Goal: Task Accomplishment & Management: Manage account settings

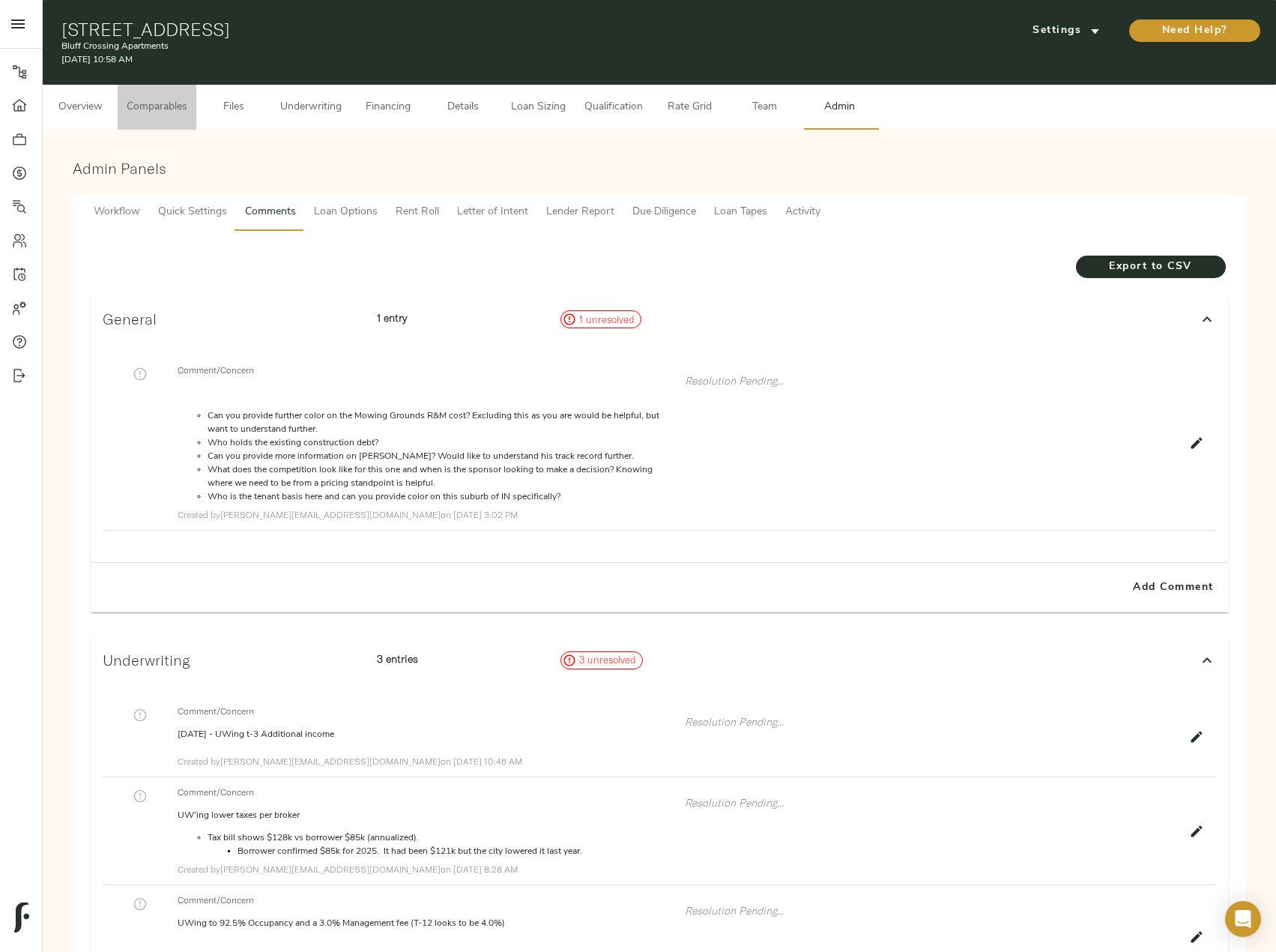
click at [152, 107] on span "Comparables" at bounding box center [157, 107] width 60 height 18
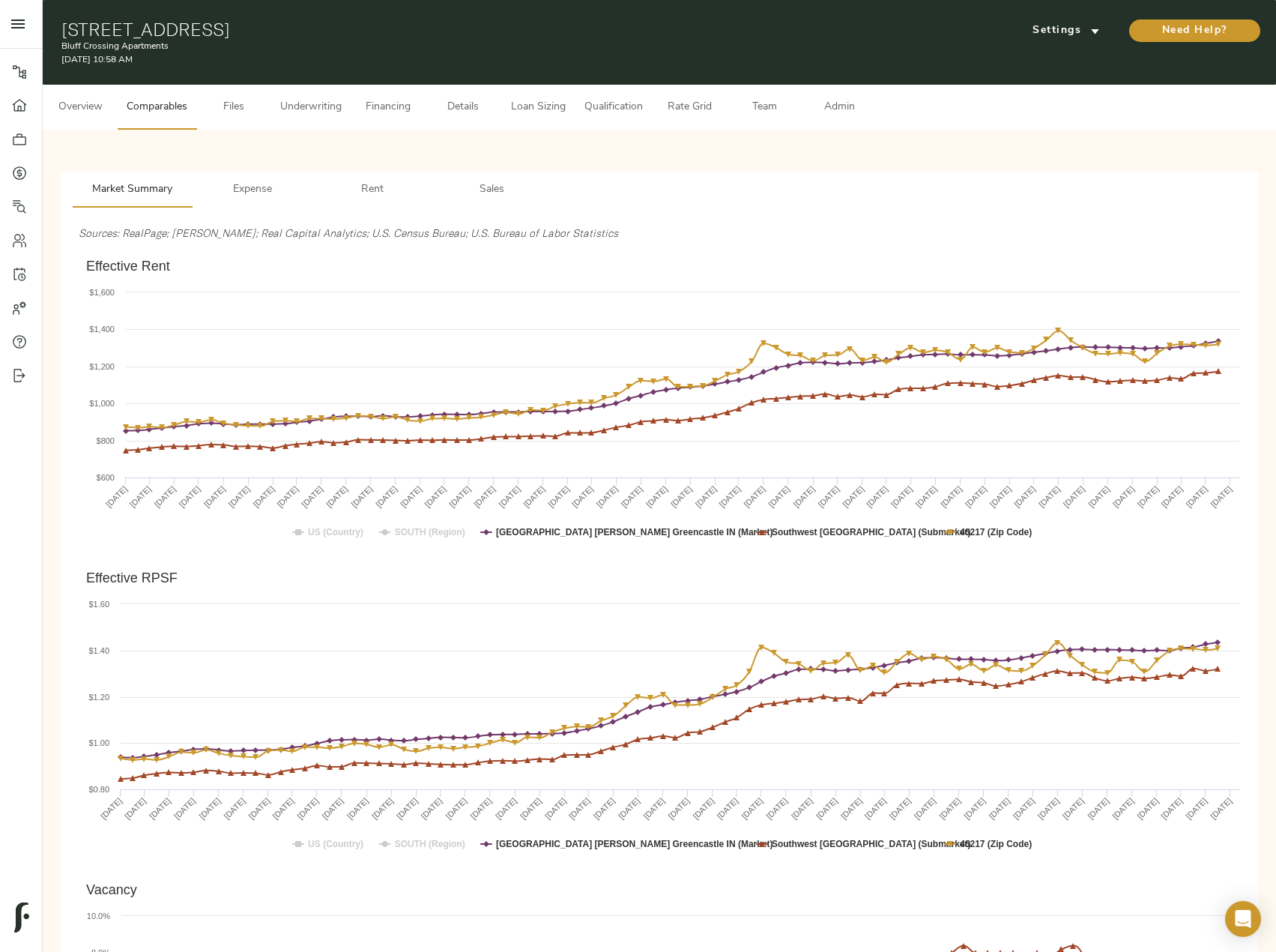
click at [85, 102] on span "Overview" at bounding box center [81, 107] width 57 height 18
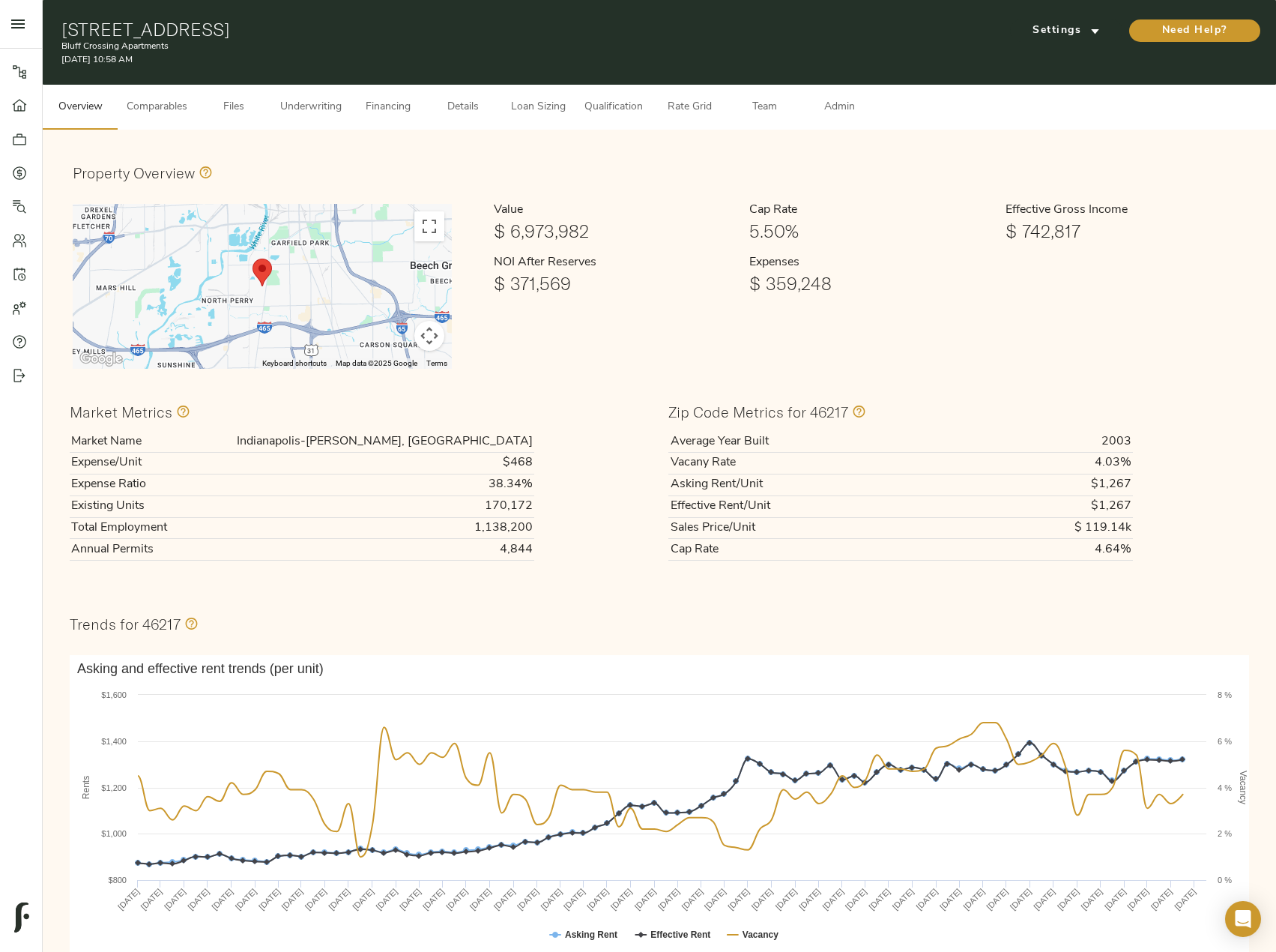
click at [187, 108] on span "Comparables" at bounding box center [157, 107] width 60 height 18
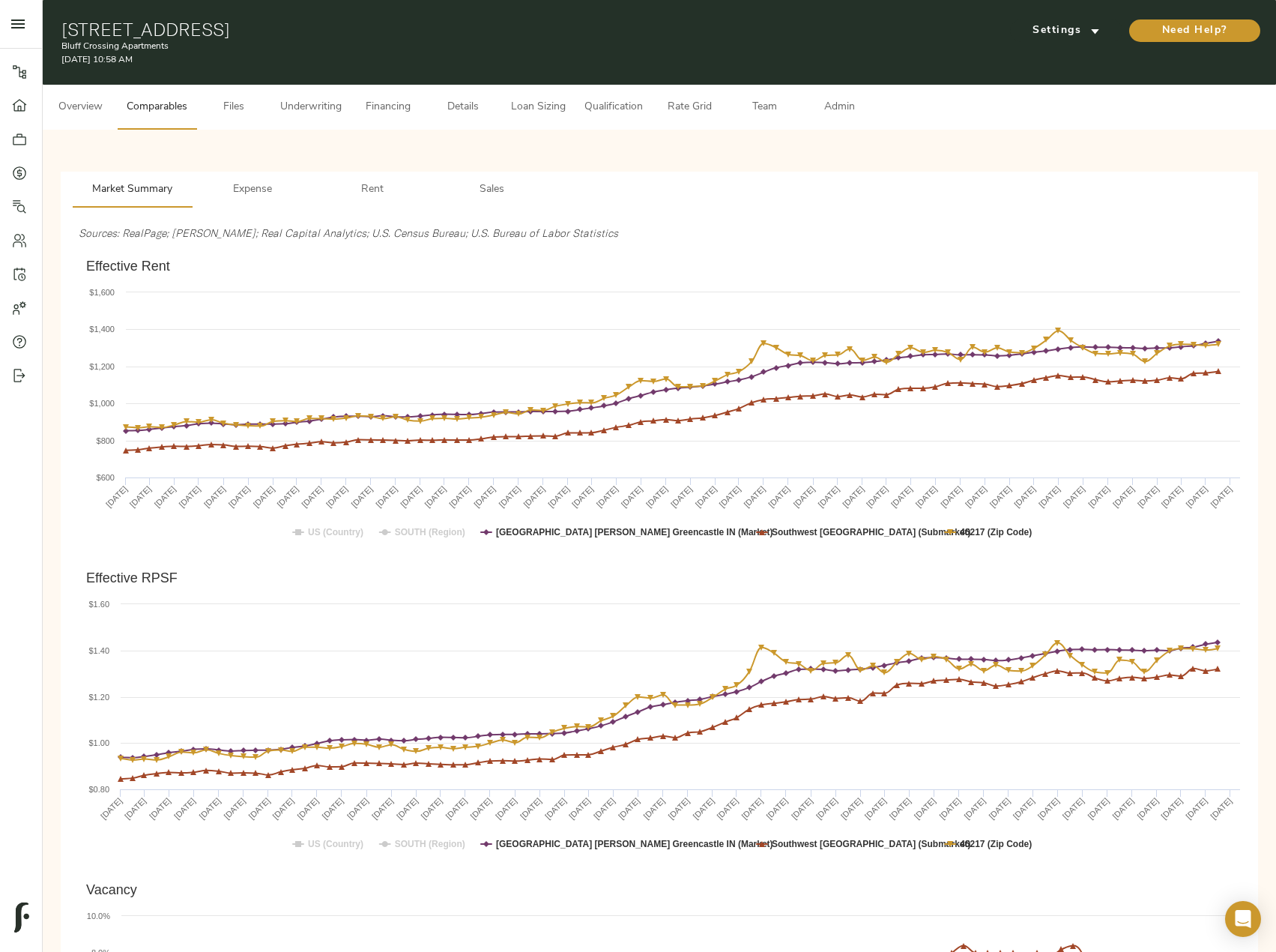
click at [233, 112] on span "Files" at bounding box center [234, 107] width 57 height 18
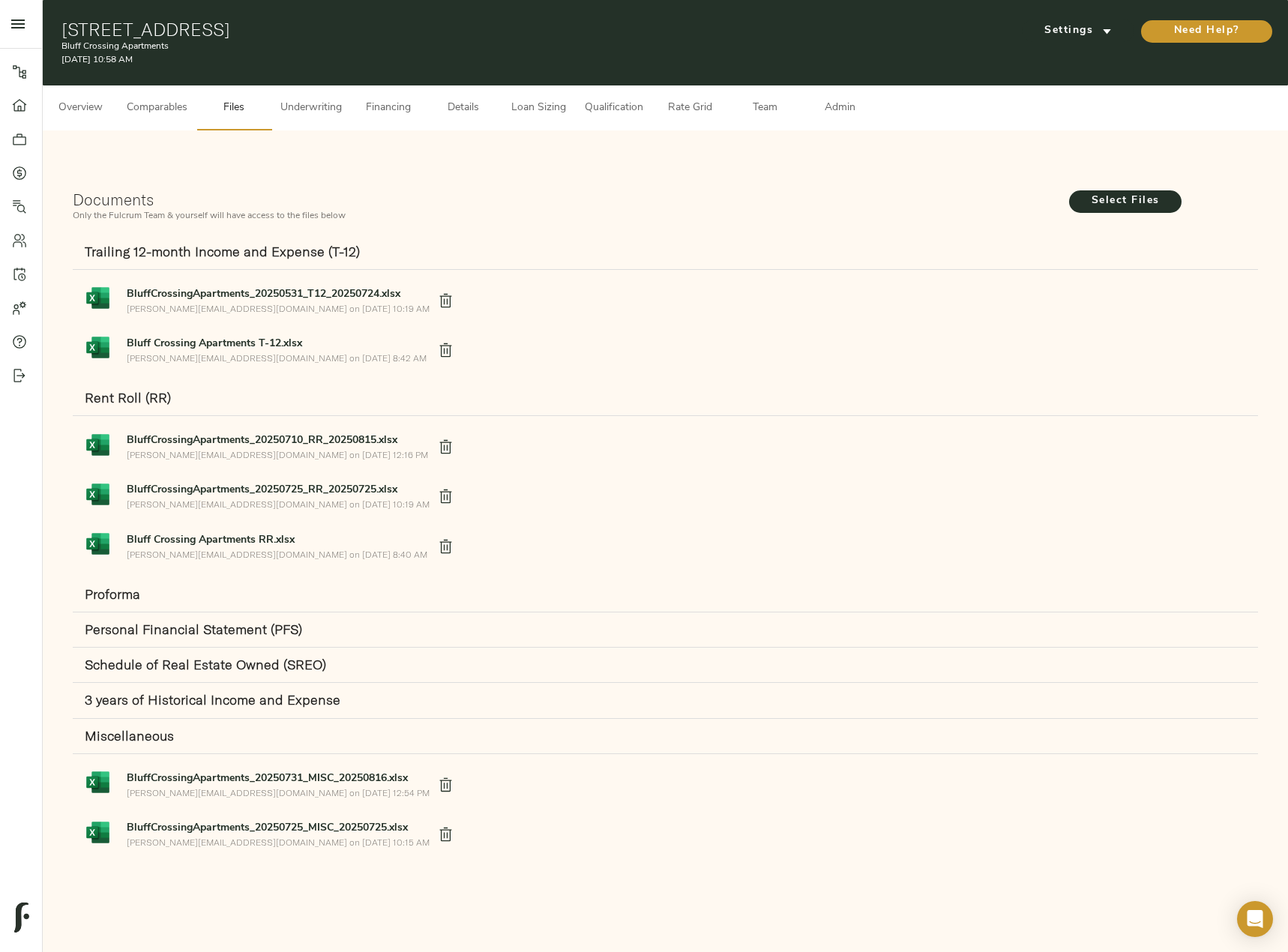
click at [324, 109] on span "Underwriting" at bounding box center [311, 108] width 61 height 18
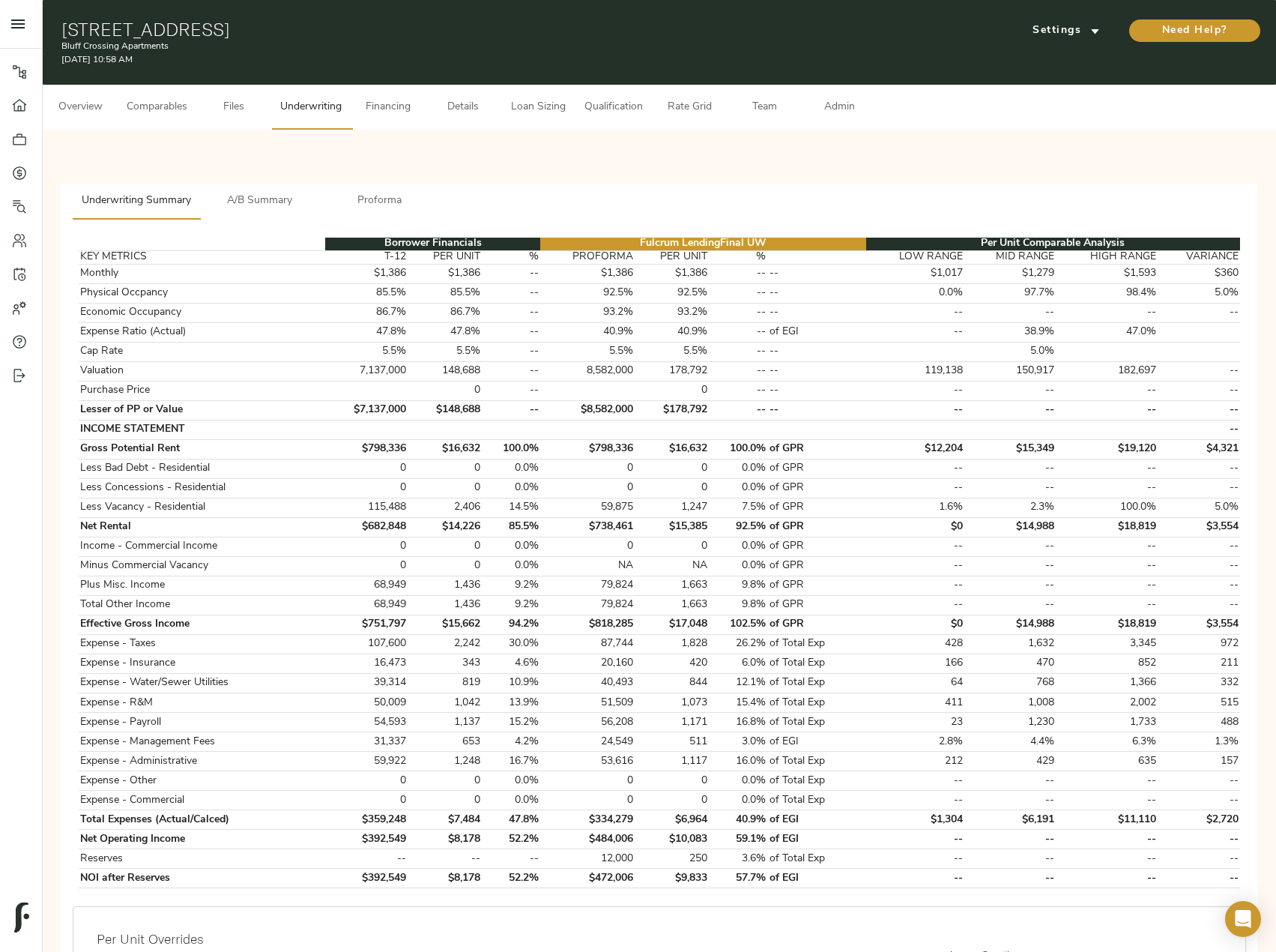
click at [170, 107] on span "Comparables" at bounding box center [157, 107] width 60 height 18
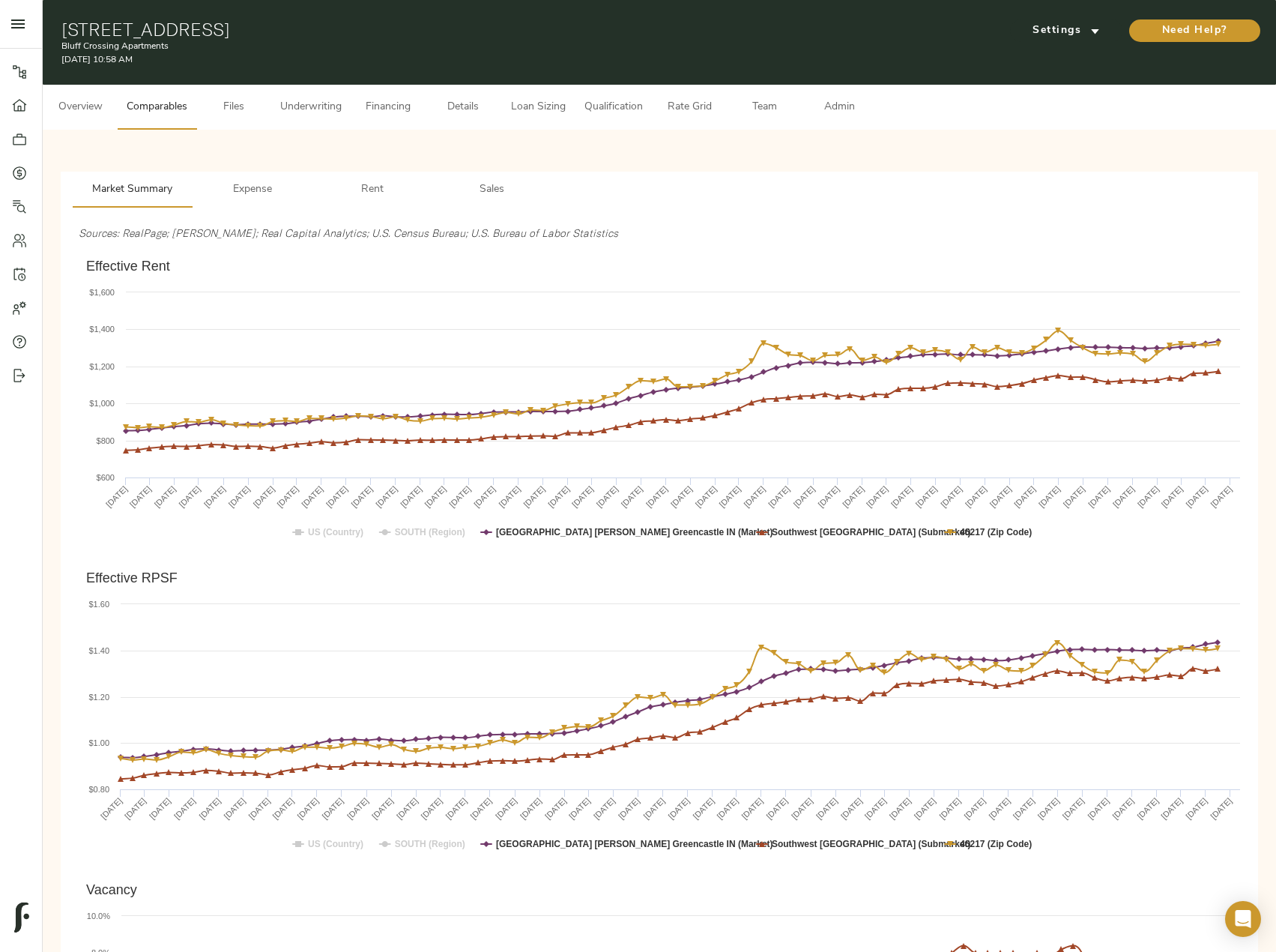
click at [369, 110] on span "Financing" at bounding box center [389, 107] width 57 height 18
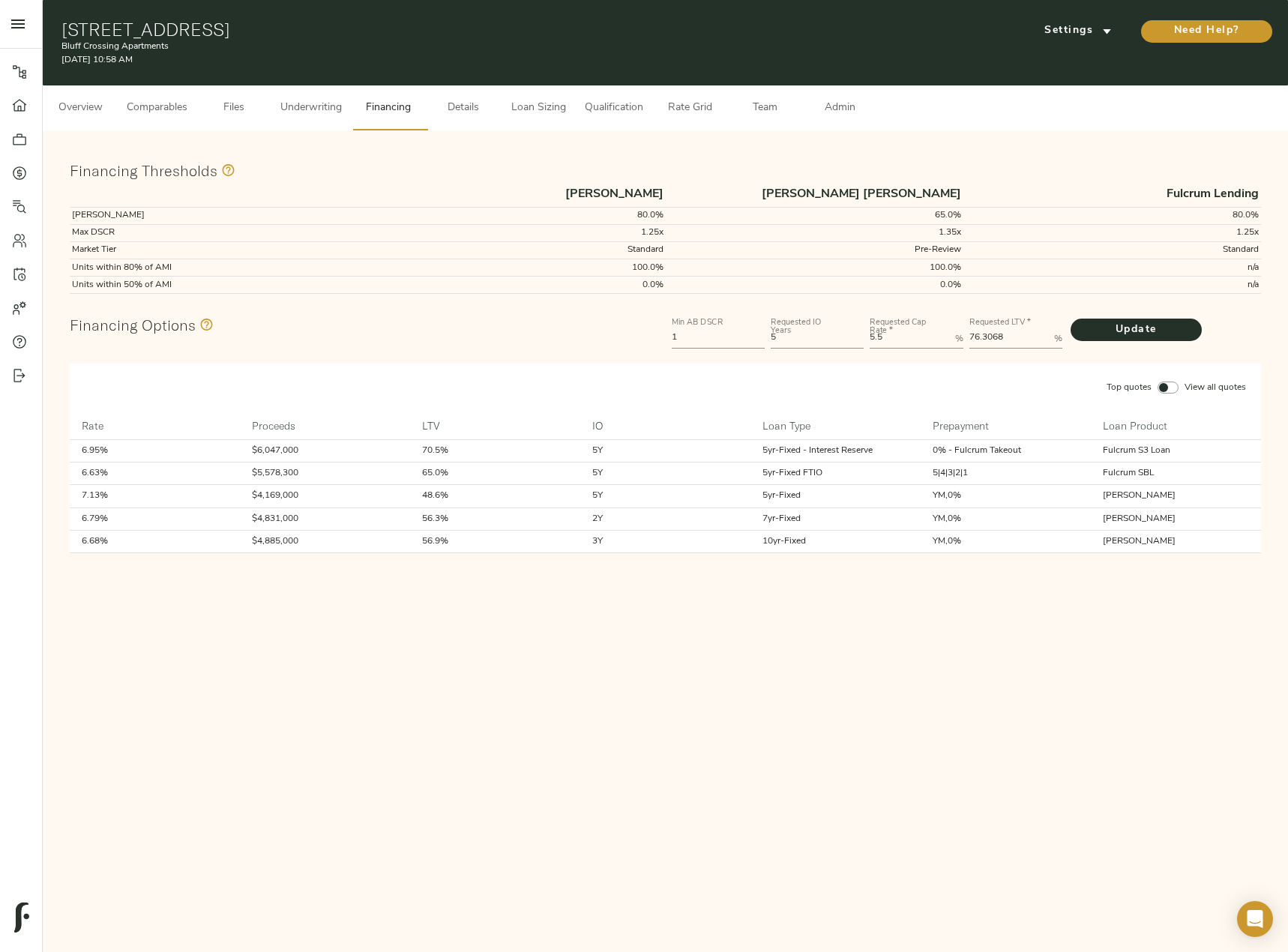
click at [146, 118] on button "Comparables" at bounding box center [157, 108] width 79 height 45
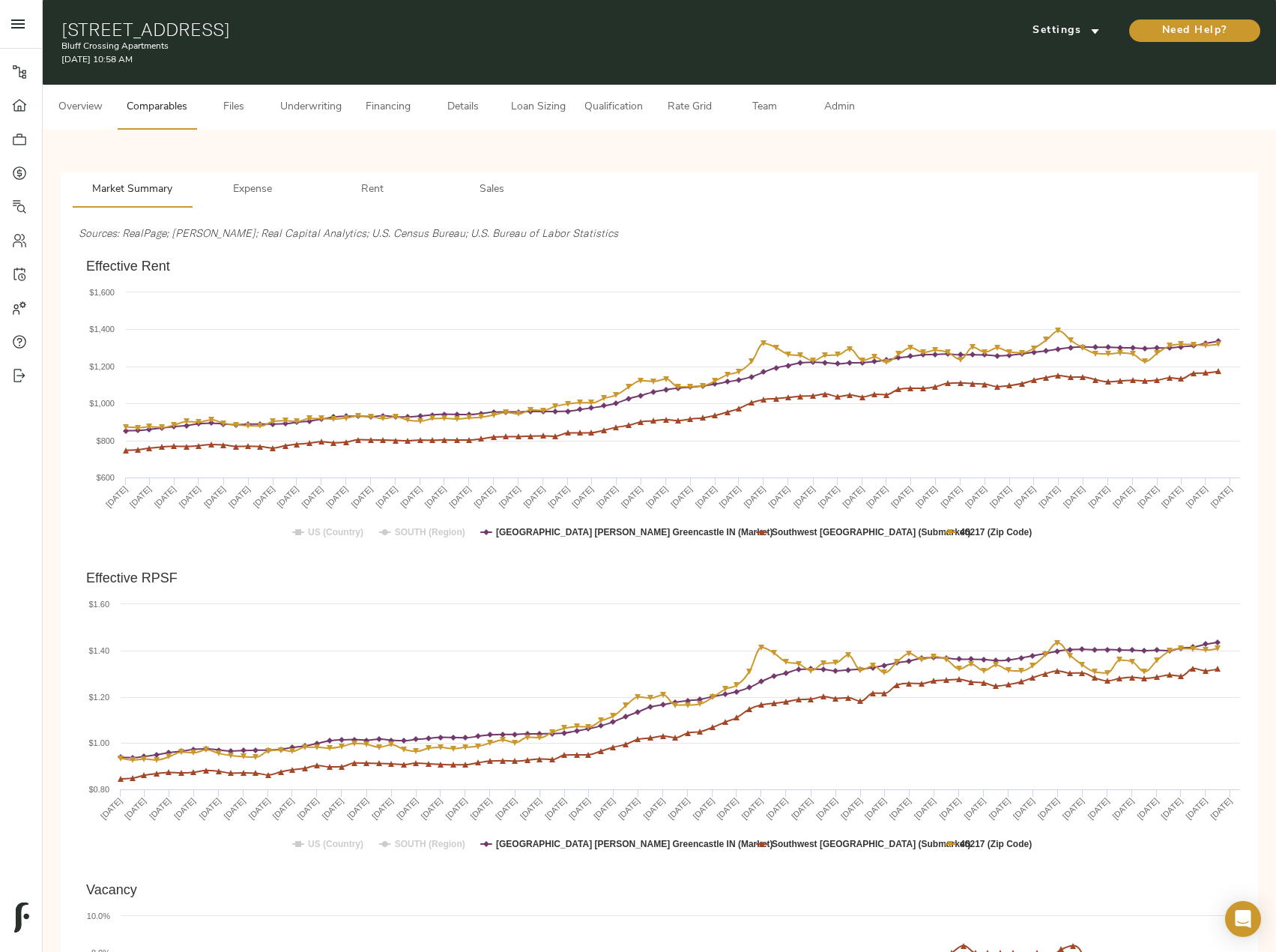
click at [318, 112] on span "Underwriting" at bounding box center [311, 107] width 61 height 18
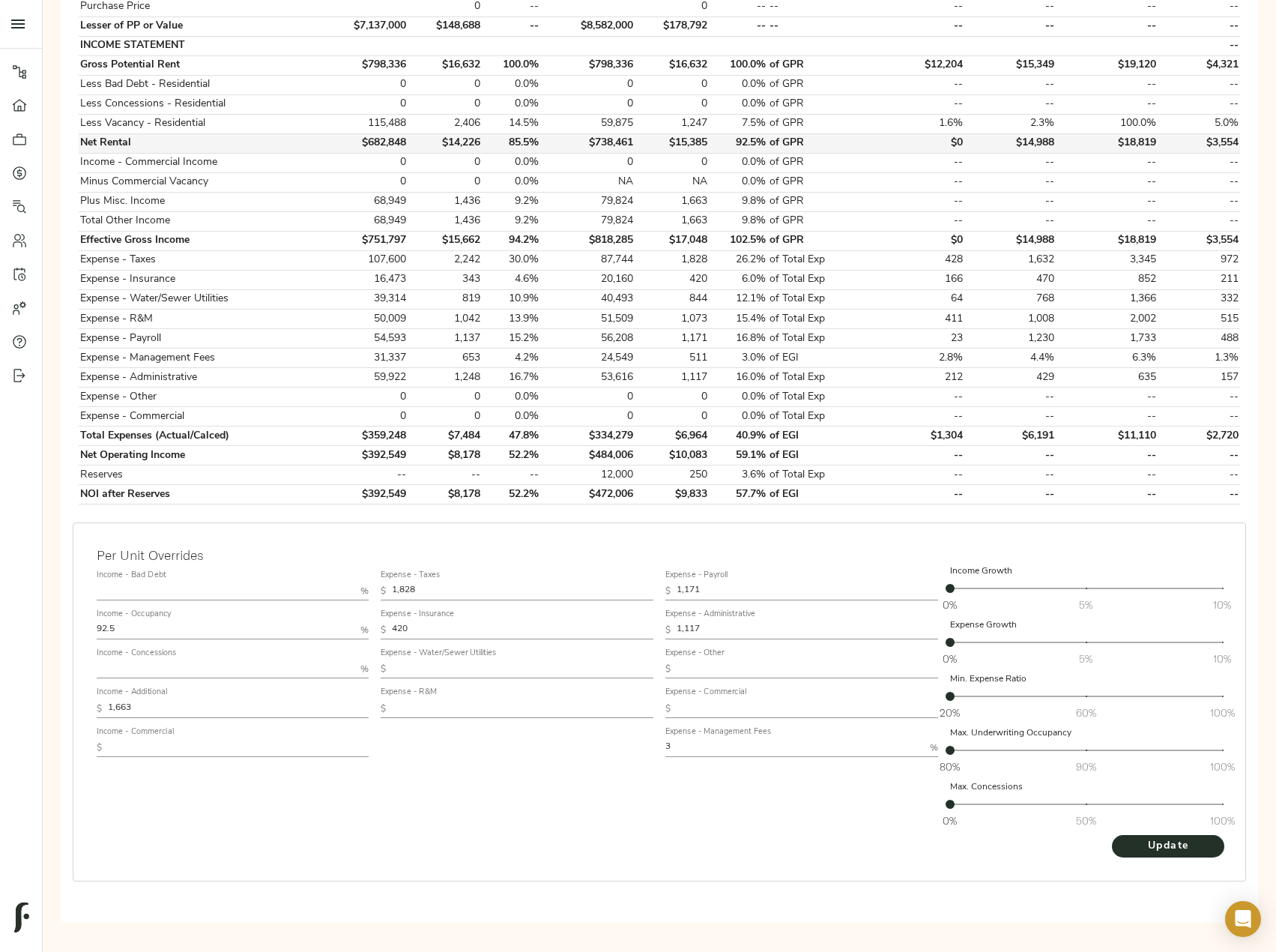
scroll to position [388, 0]
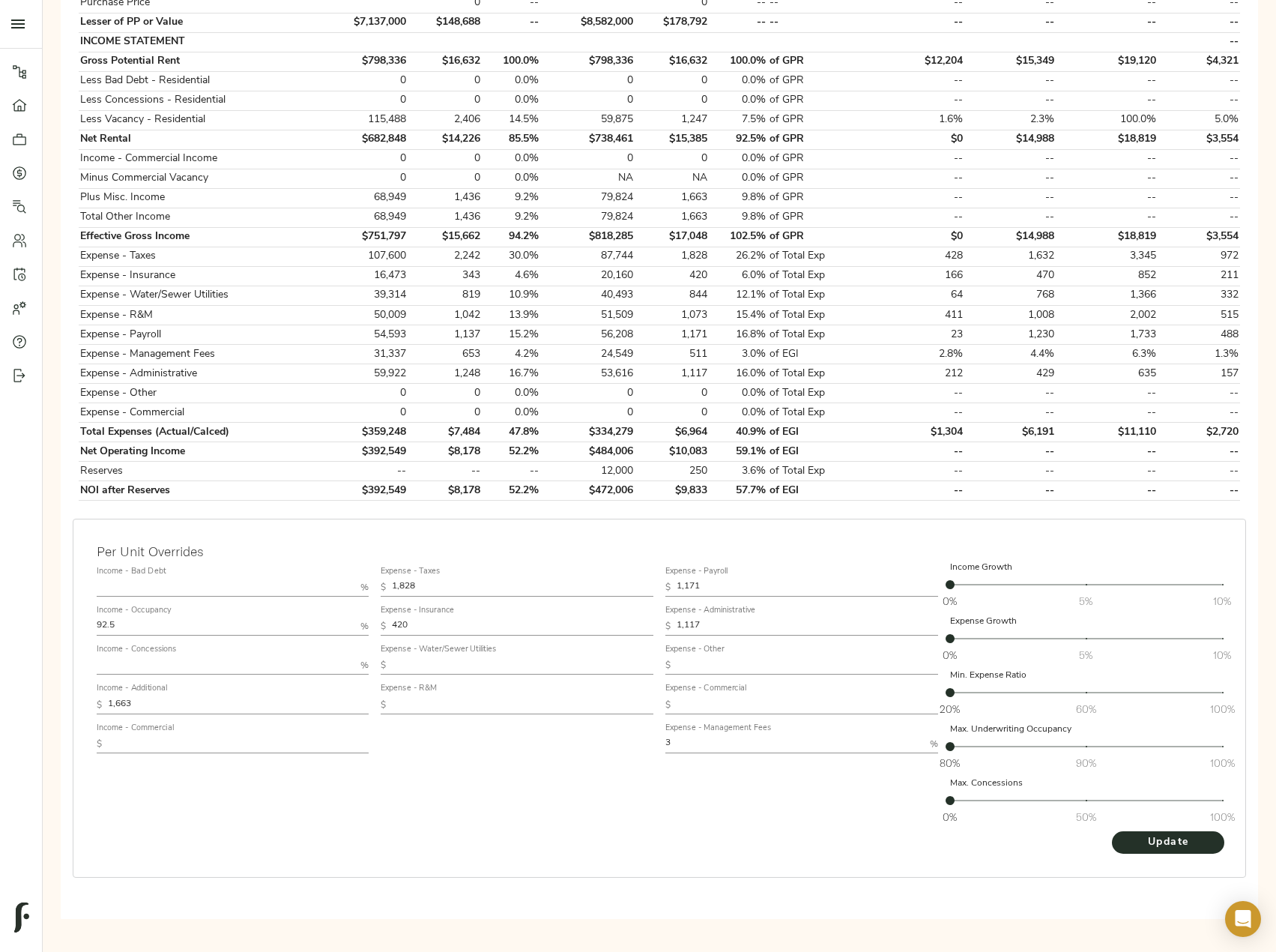
drag, startPoint x: 699, startPoint y: 744, endPoint x: 632, endPoint y: 745, distance: 67.0
click at [645, 745] on div "Income - Bad Debt % Income - Occupancy 92.5 % Income - Concessions % Income - A…" at bounding box center [659, 696] width 1137 height 282
type input "4"
click at [1112, 831] on button "Update" at bounding box center [1169, 842] width 112 height 23
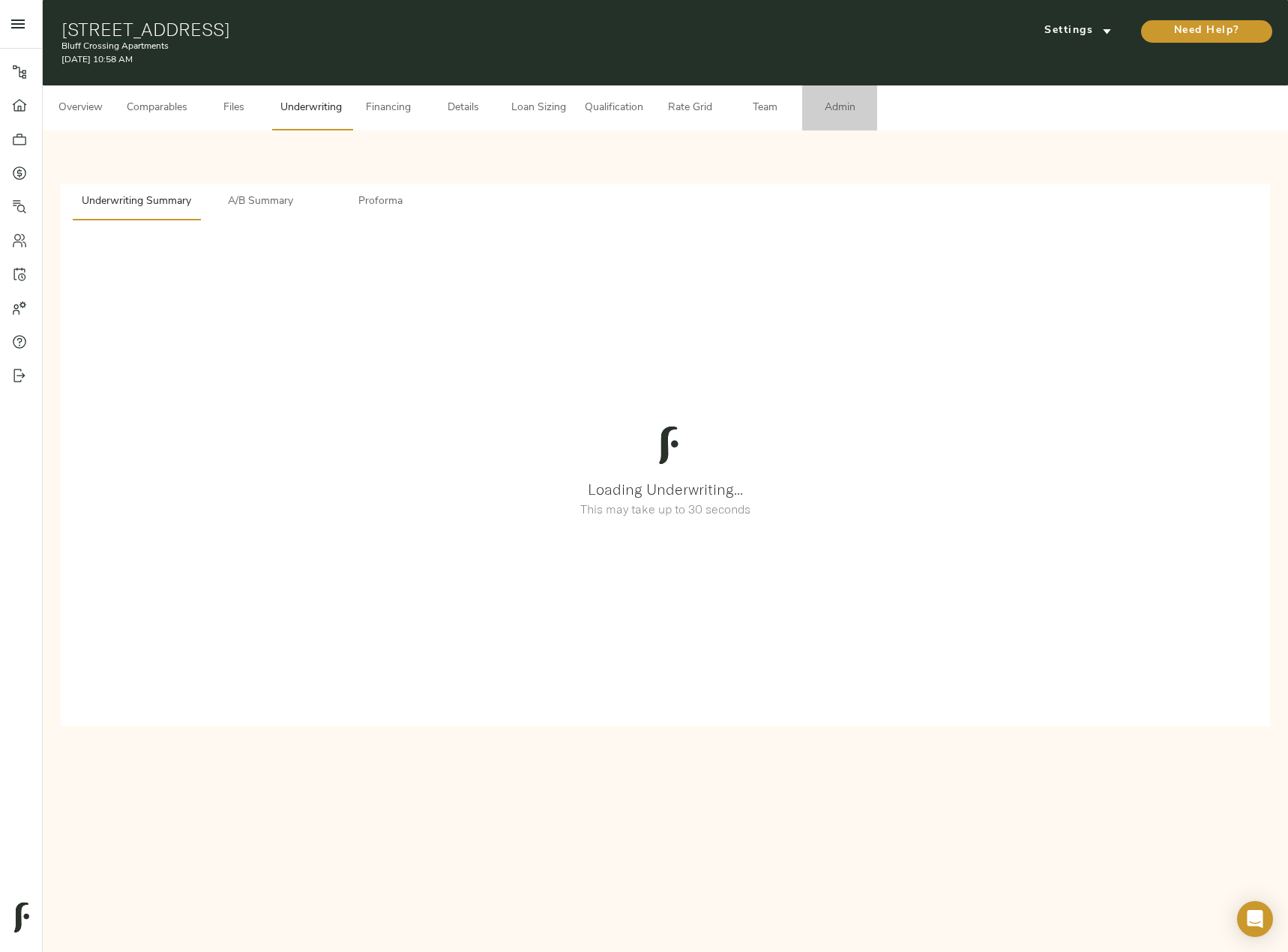
click at [829, 97] on button "Admin" at bounding box center [839, 108] width 75 height 45
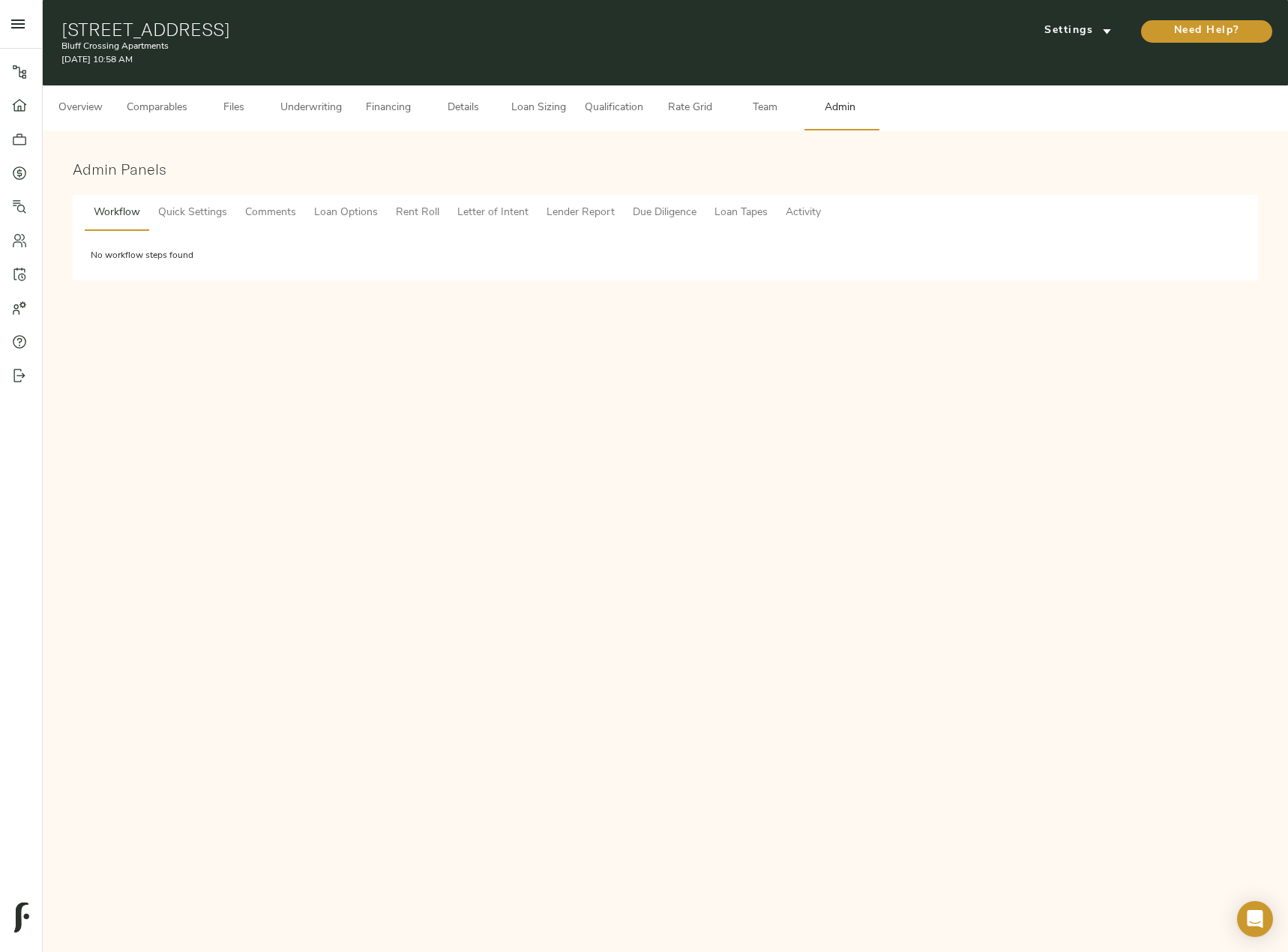
click at [269, 213] on span "Comments" at bounding box center [270, 213] width 51 height 18
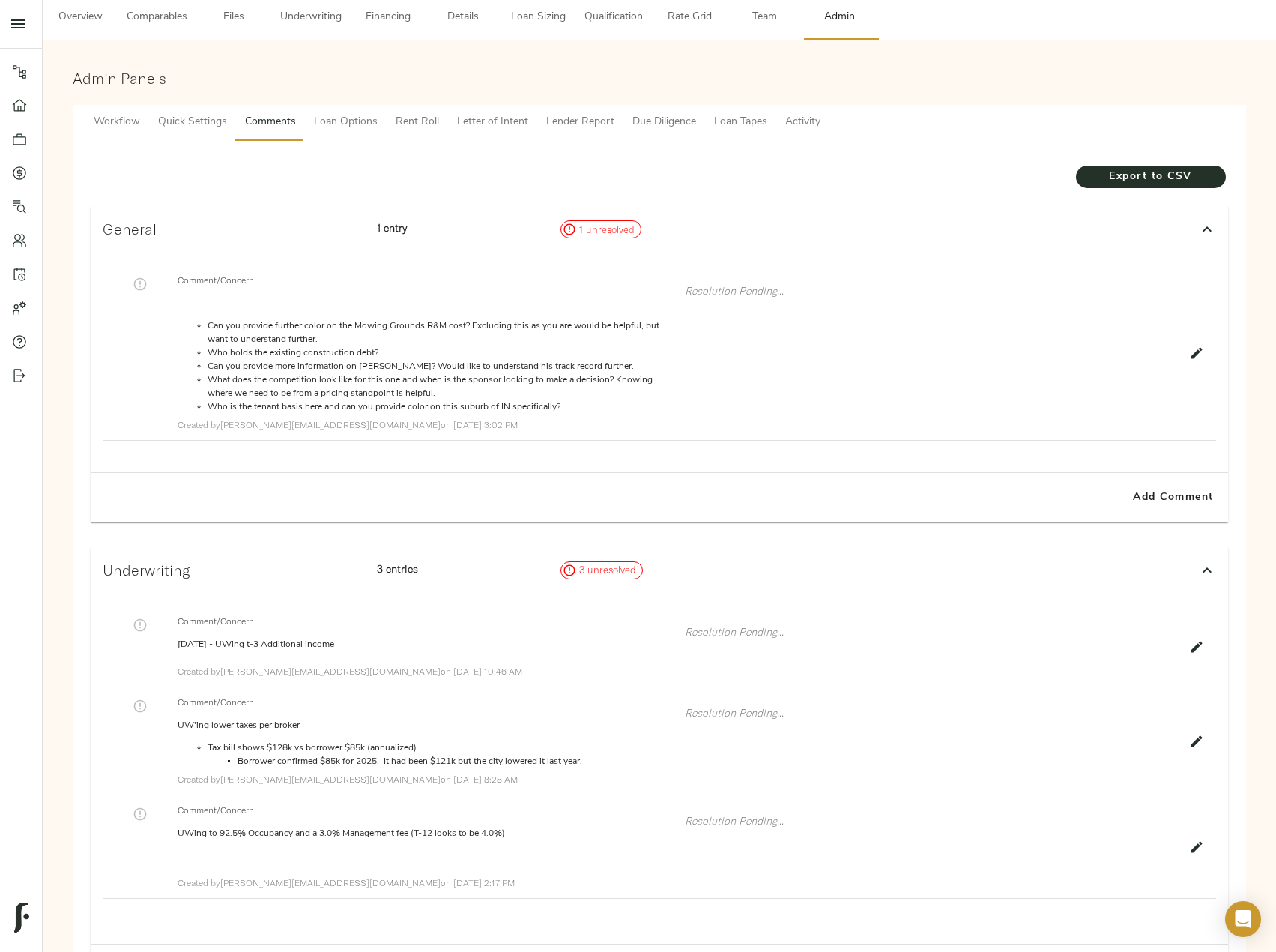
scroll to position [255, 0]
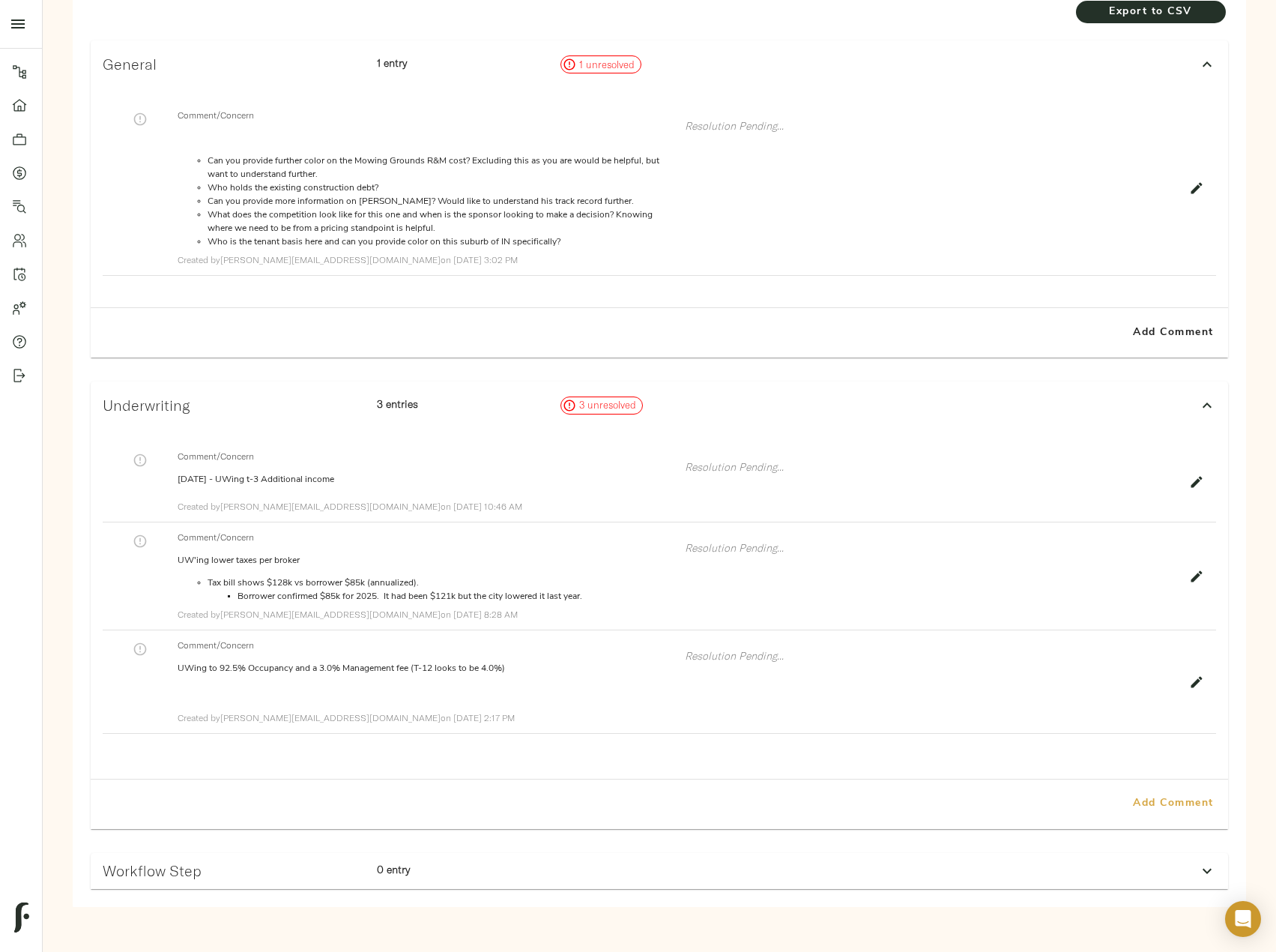
click at [1191, 802] on span "Add Comment" at bounding box center [1174, 803] width 86 height 18
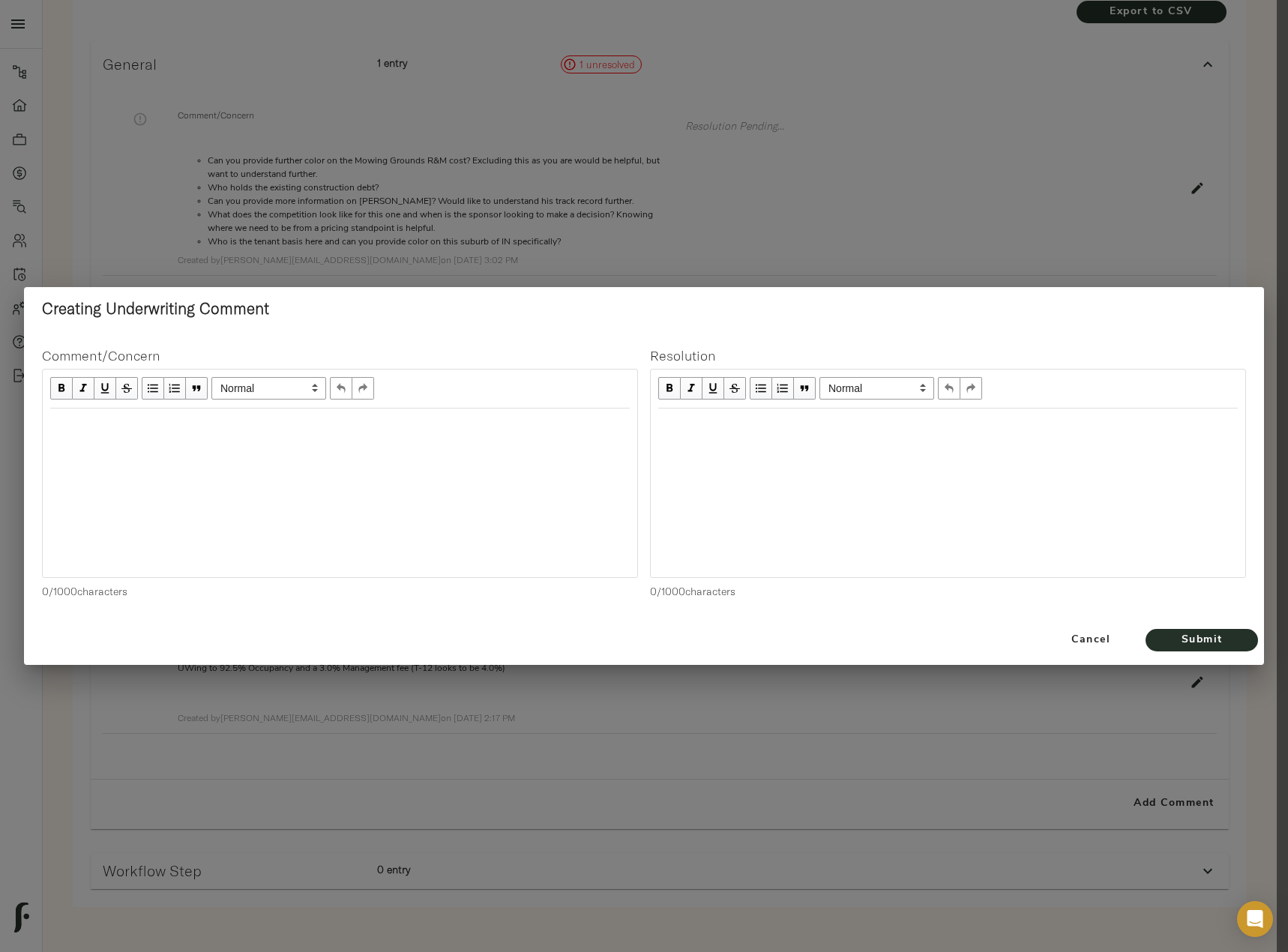
click at [220, 433] on div "Edit text" at bounding box center [340, 424] width 579 height 18
click at [1228, 644] on span "Submit" at bounding box center [1202, 641] width 82 height 18
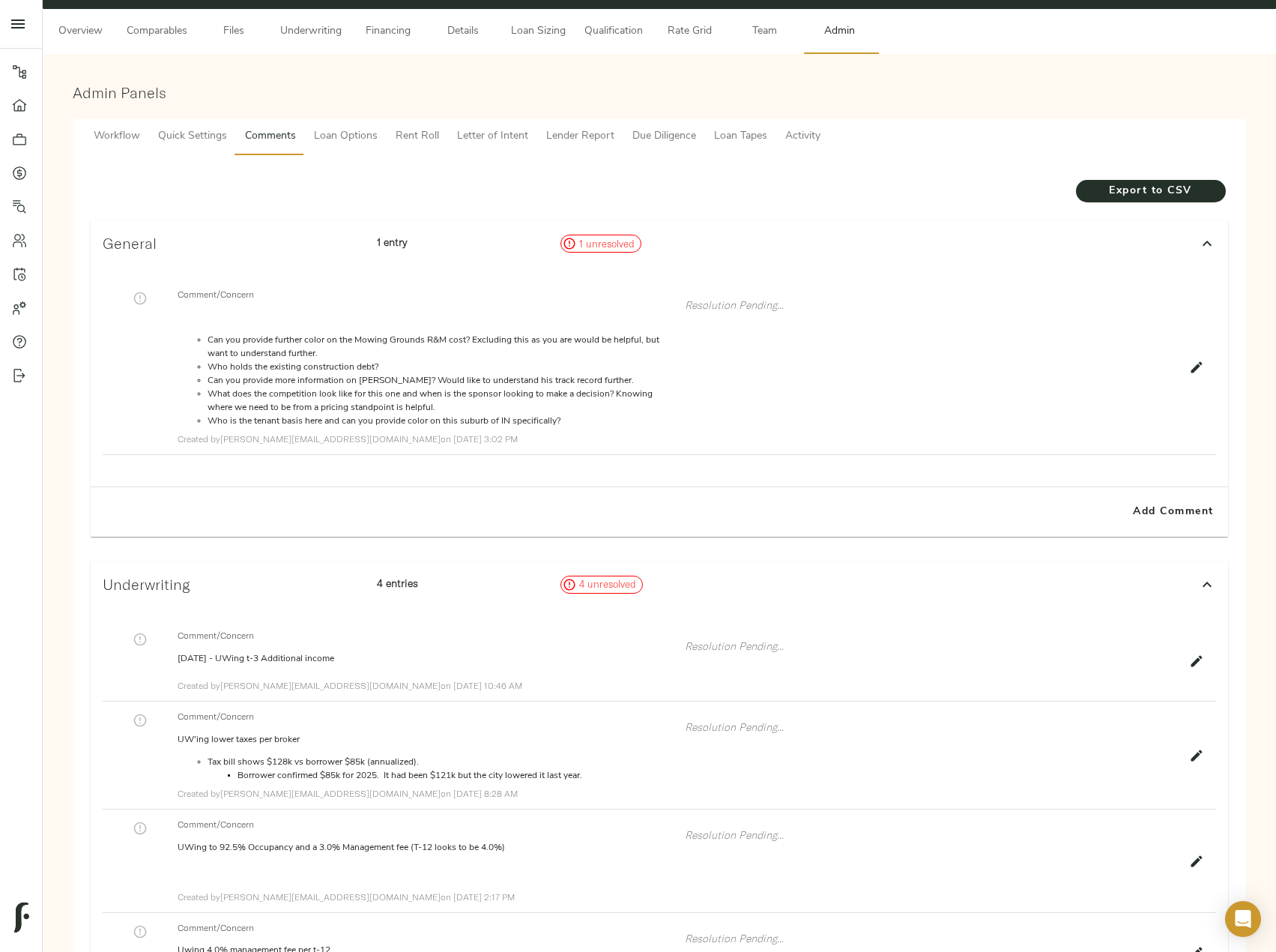
scroll to position [0, 0]
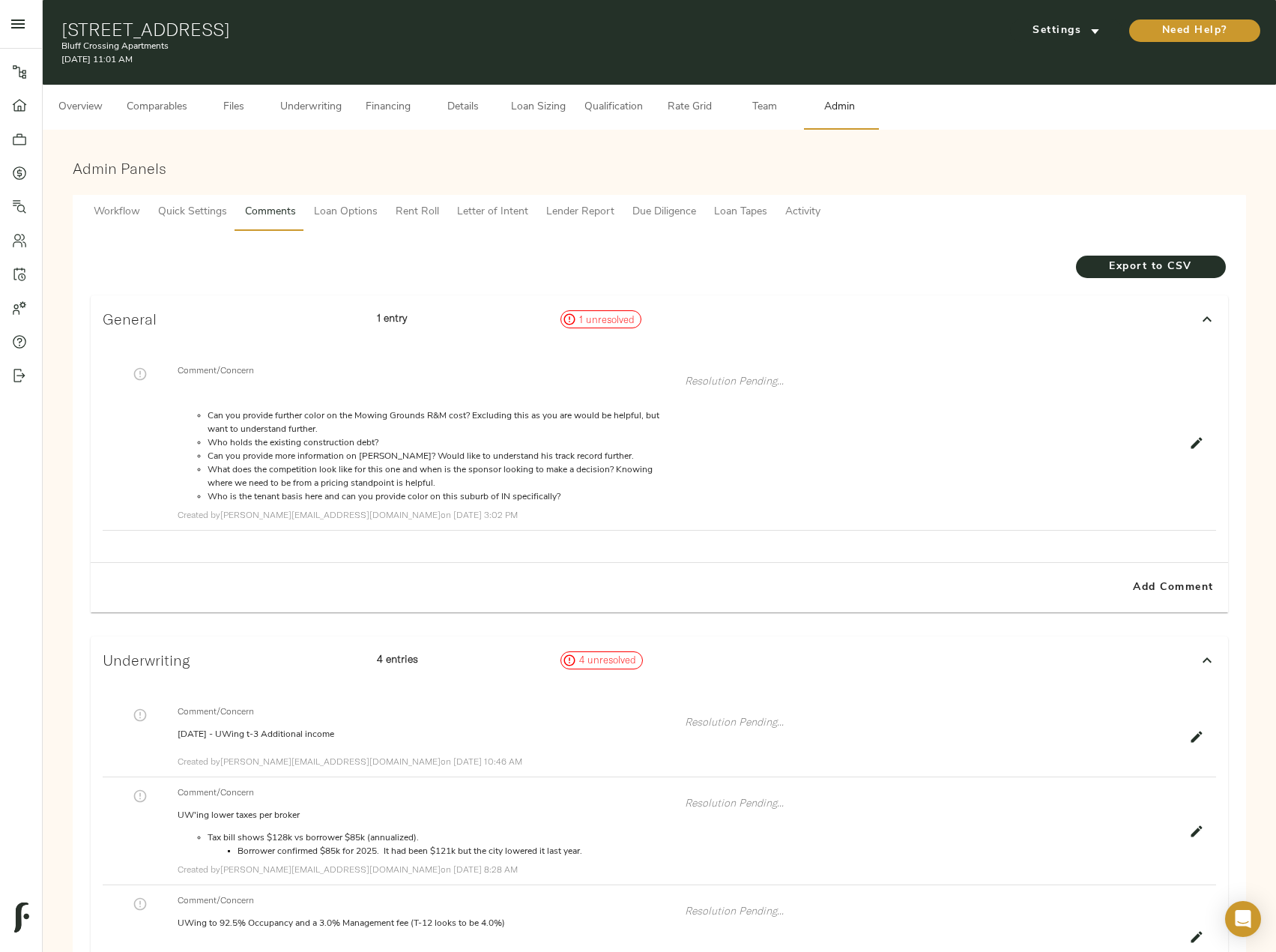
click at [285, 111] on span "Underwriting" at bounding box center [311, 107] width 61 height 18
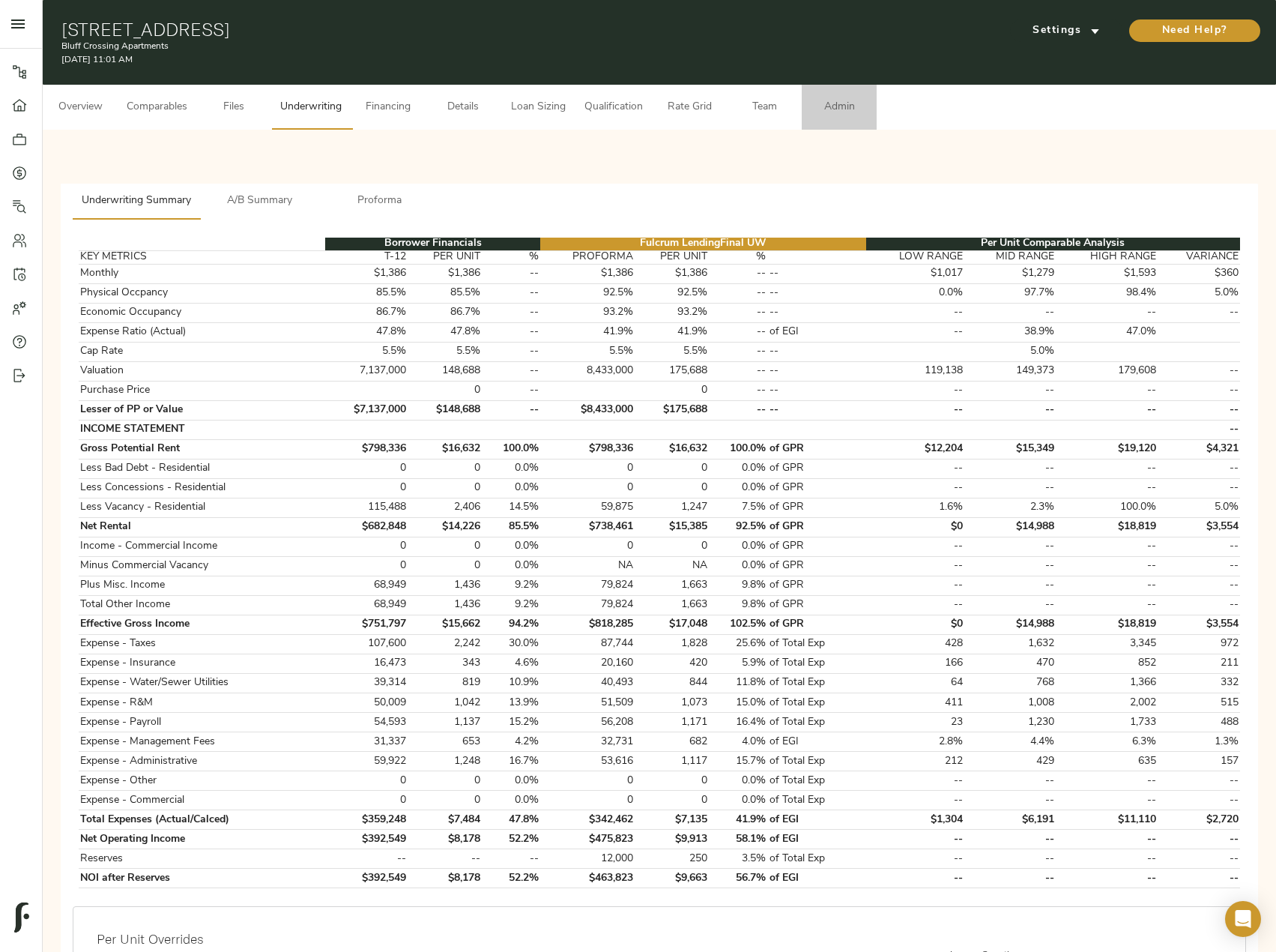
click at [818, 108] on span "Admin" at bounding box center [839, 107] width 57 height 18
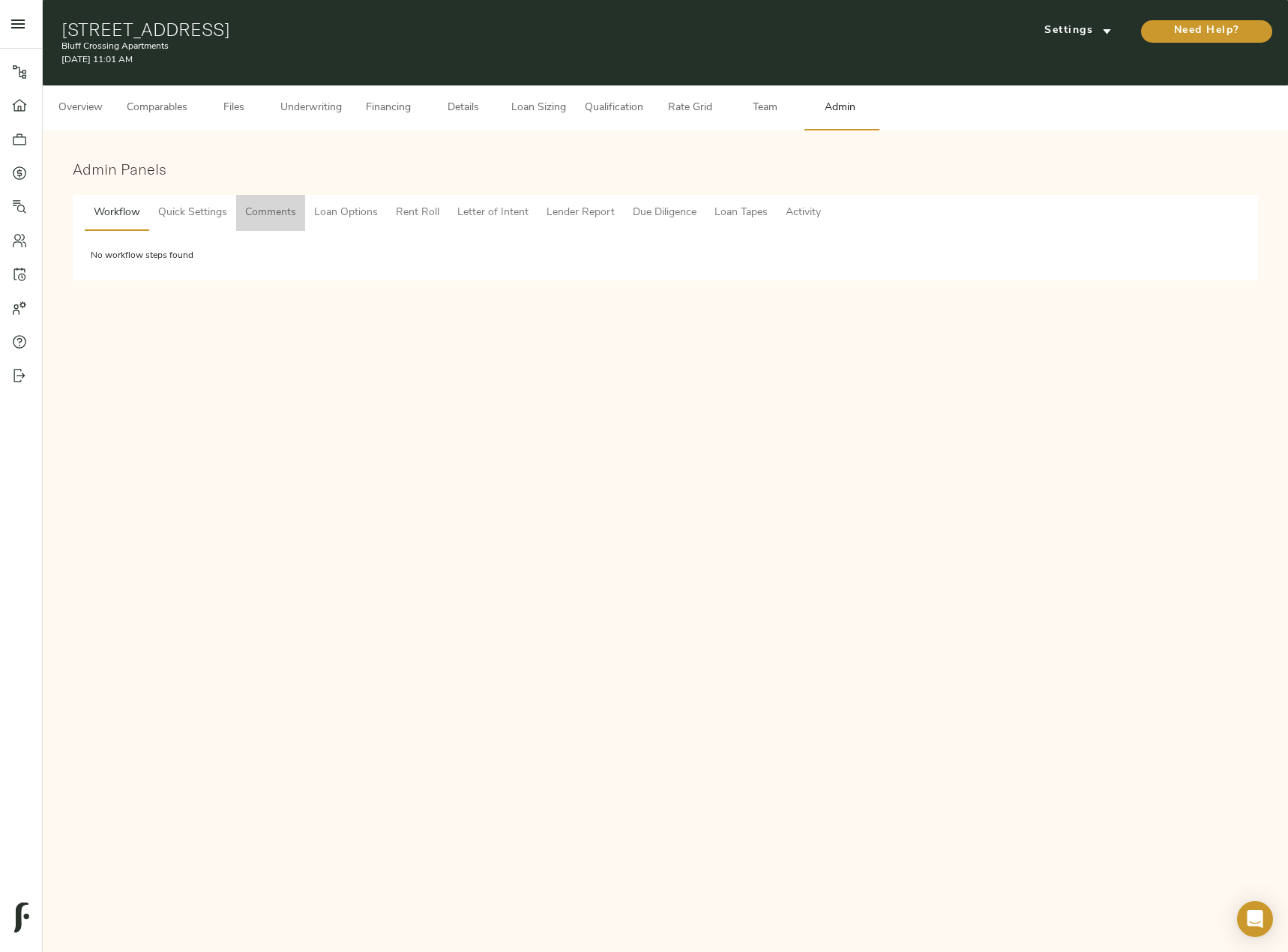
click at [285, 208] on span "Comments" at bounding box center [270, 213] width 51 height 18
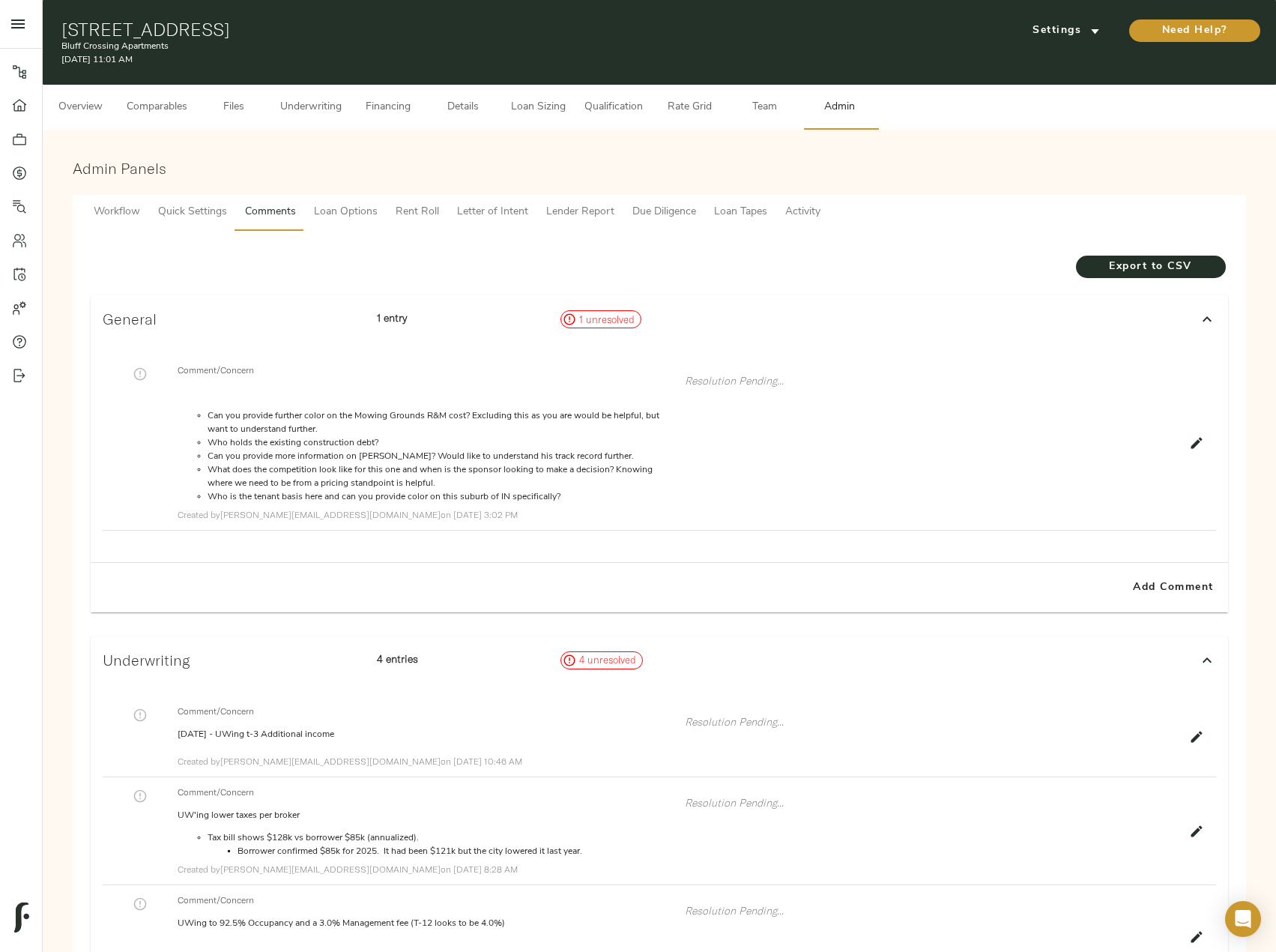
click at [279, 102] on button "Underwriting" at bounding box center [311, 107] width 80 height 45
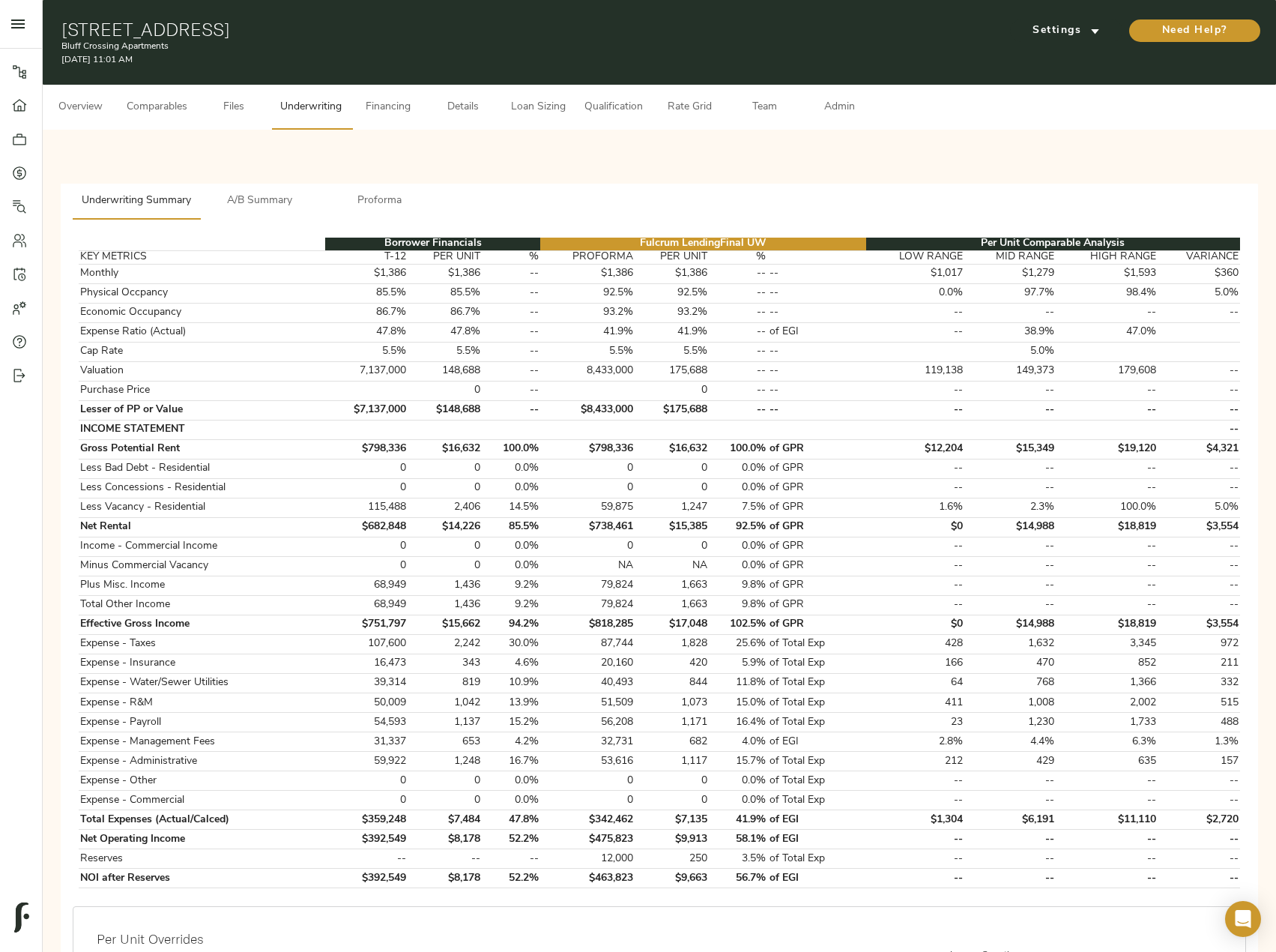
click at [853, 94] on button "Admin" at bounding box center [839, 107] width 75 height 45
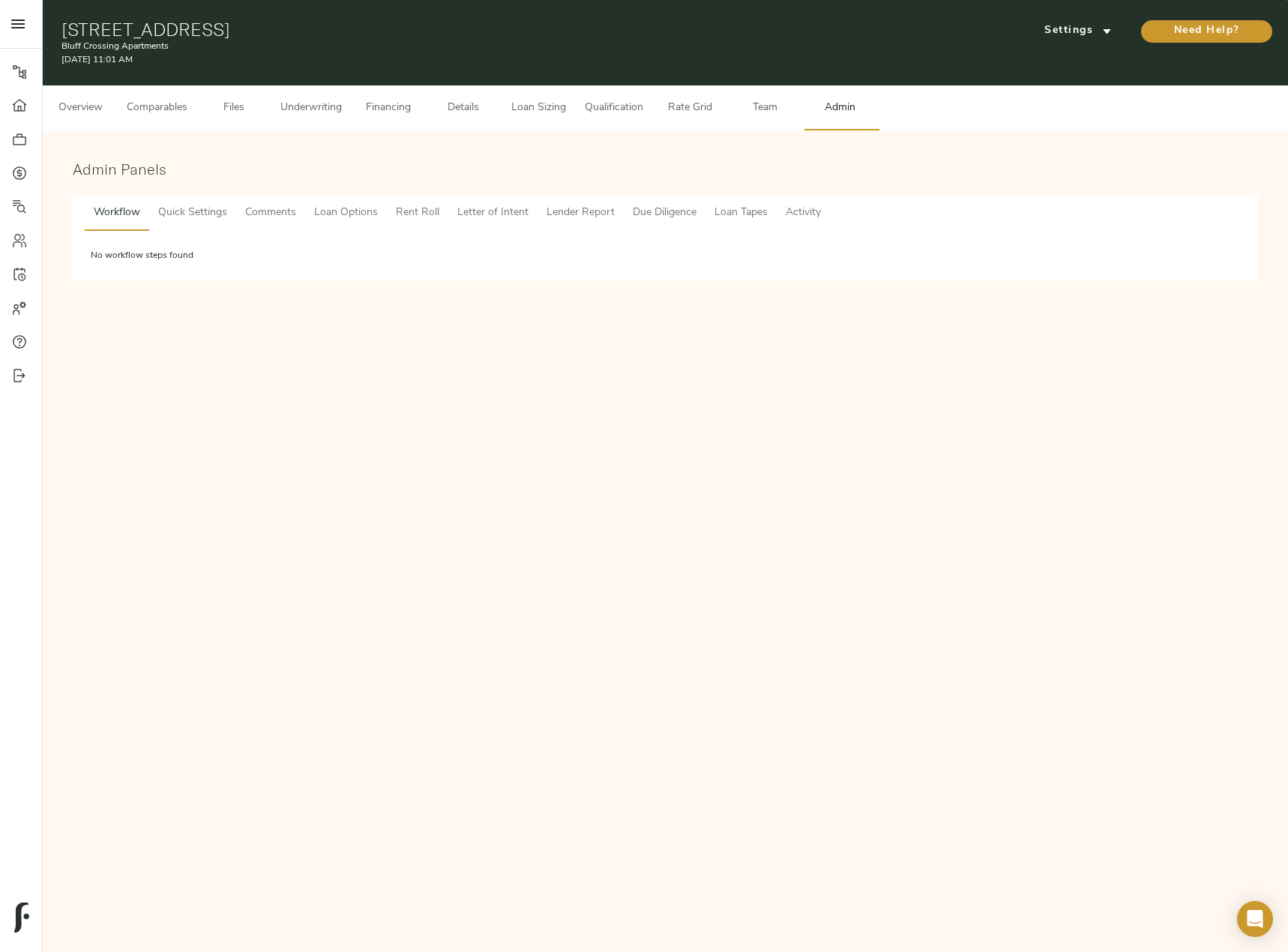
click at [256, 207] on span "Comments" at bounding box center [270, 213] width 51 height 18
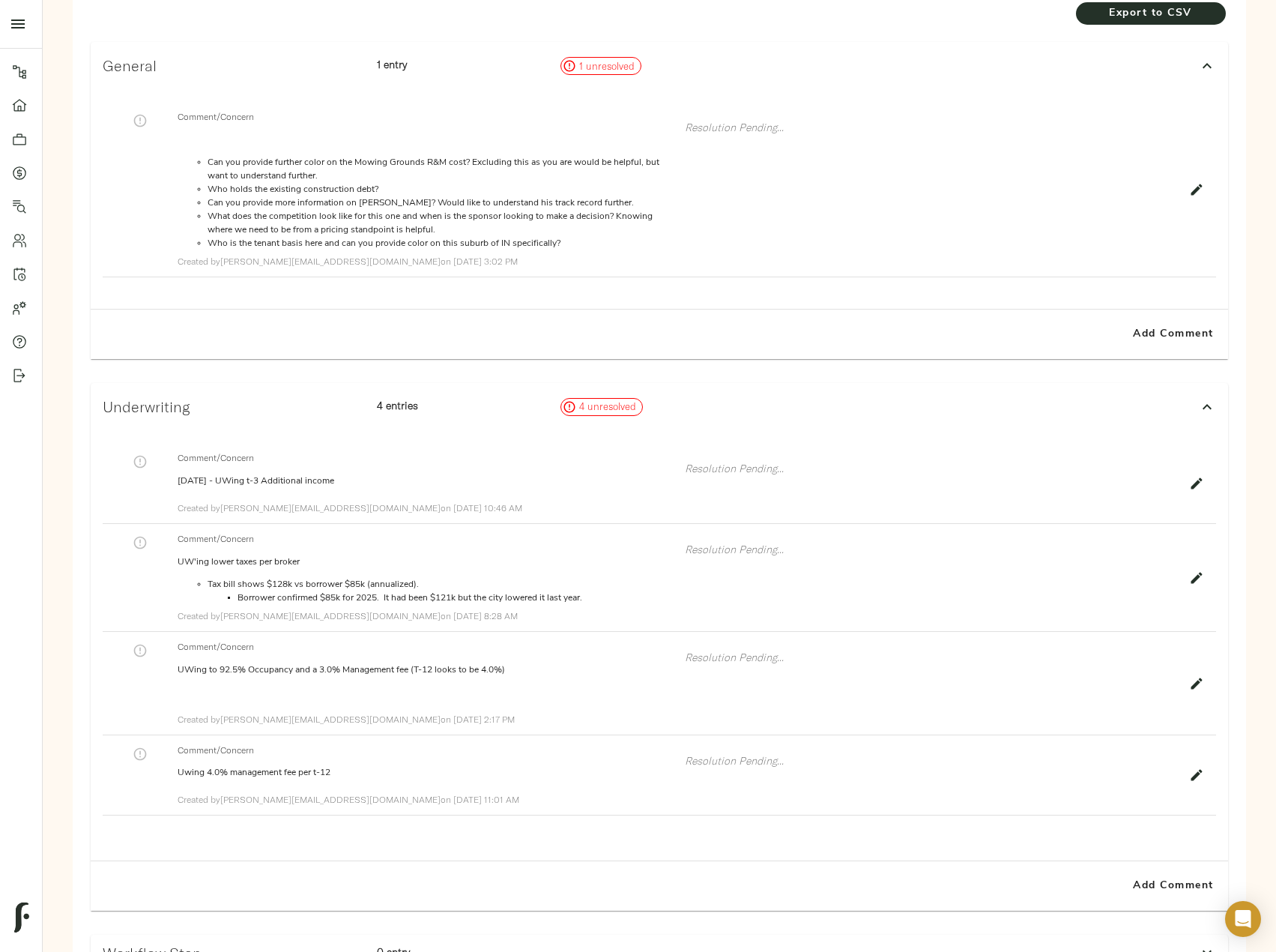
scroll to position [300, 0]
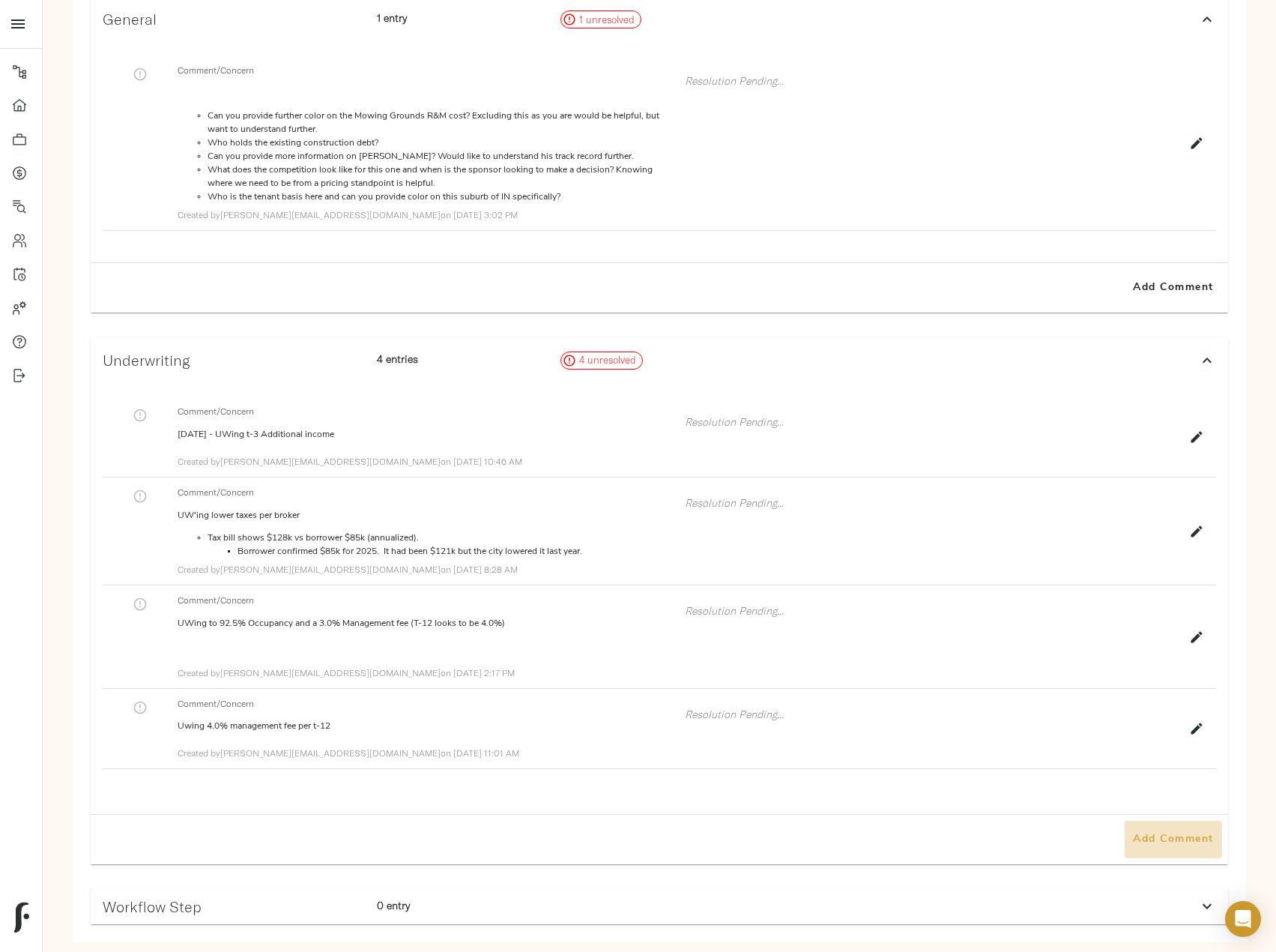
click at [1178, 834] on span "Add Comment" at bounding box center [1174, 840] width 86 height 18
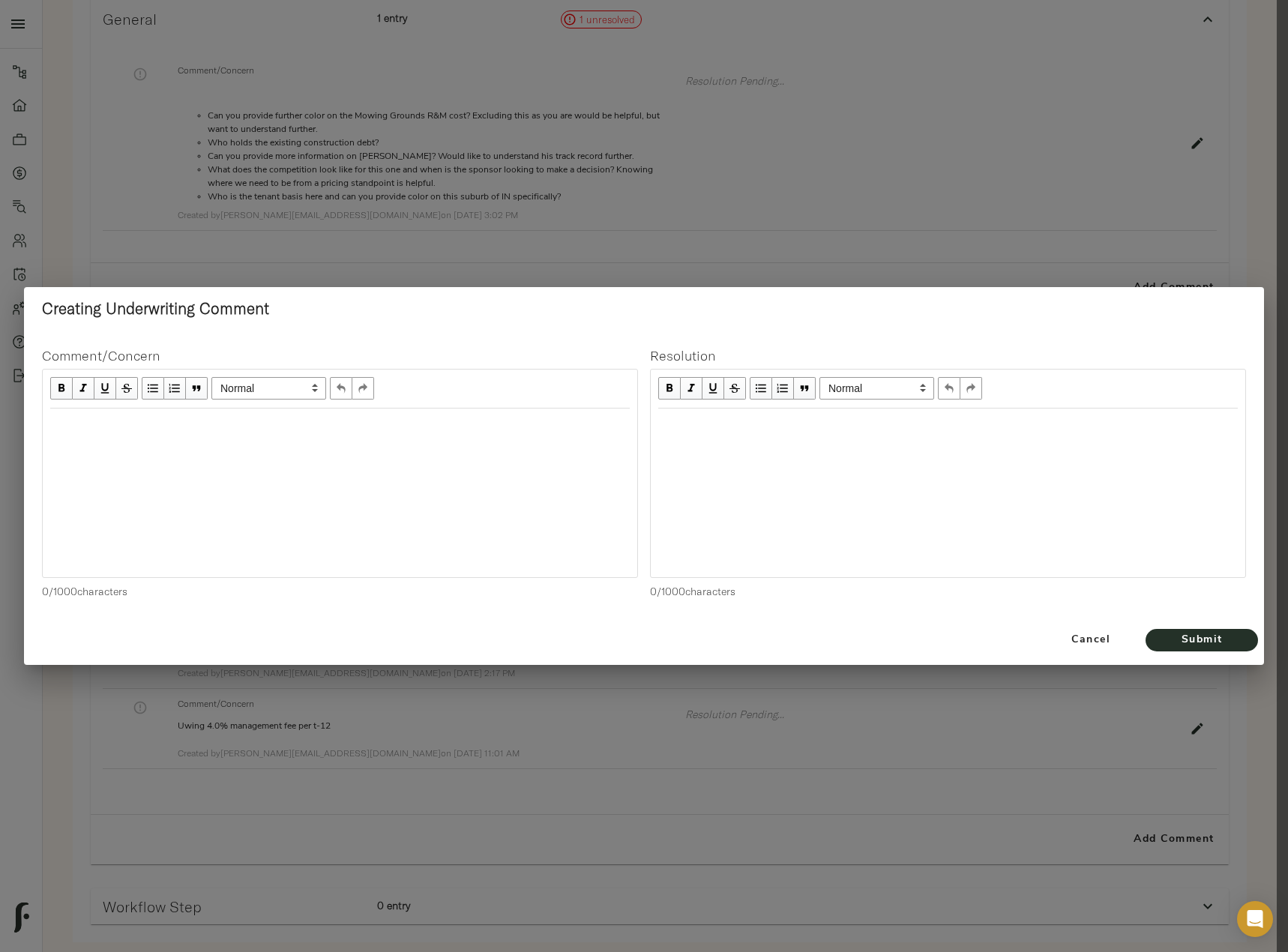
click at [191, 425] on div "Edit text" at bounding box center [340, 424] width 579 height 18
click at [1181, 636] on span "Submit" at bounding box center [1202, 641] width 82 height 18
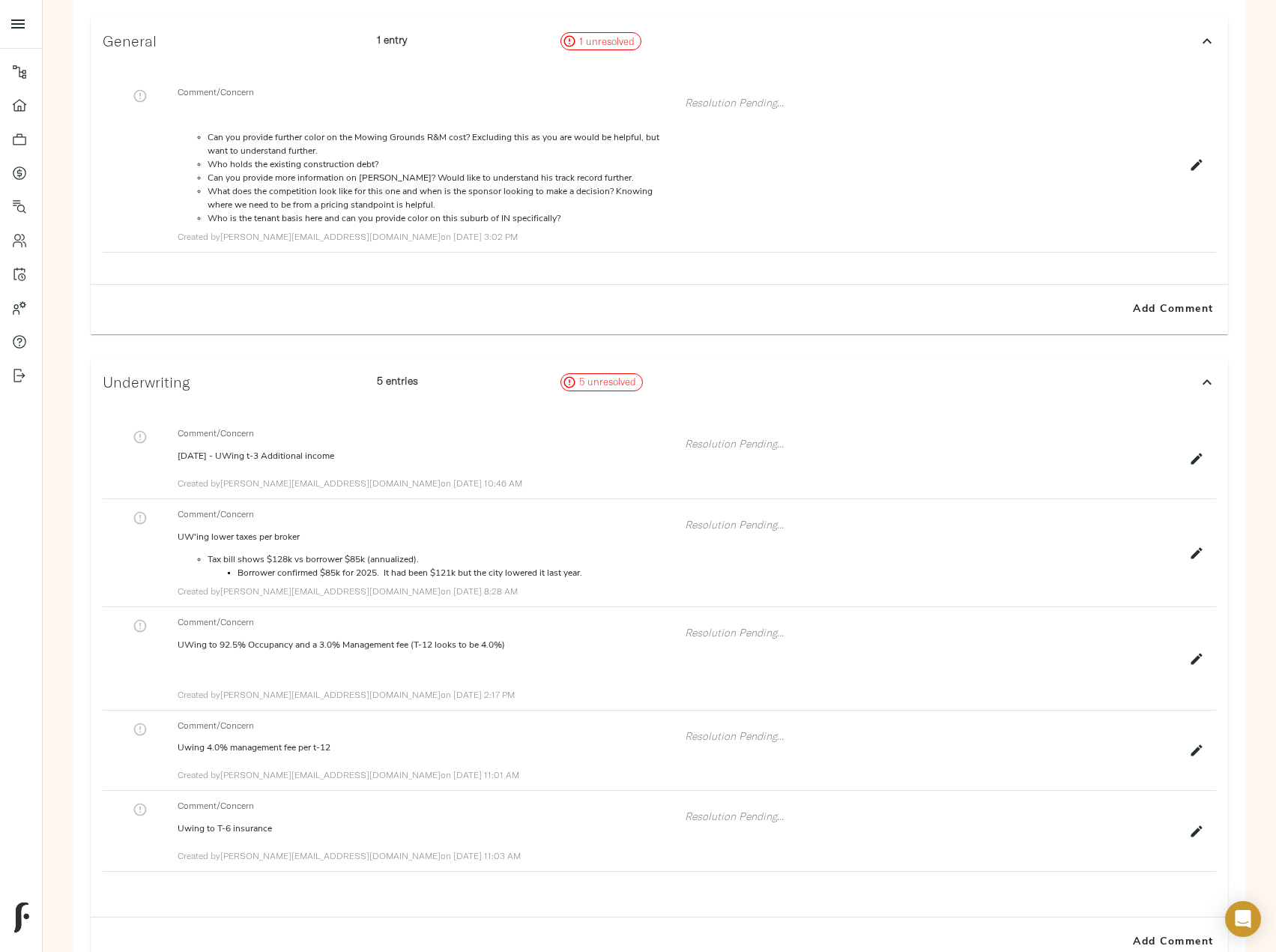
scroll to position [0, 0]
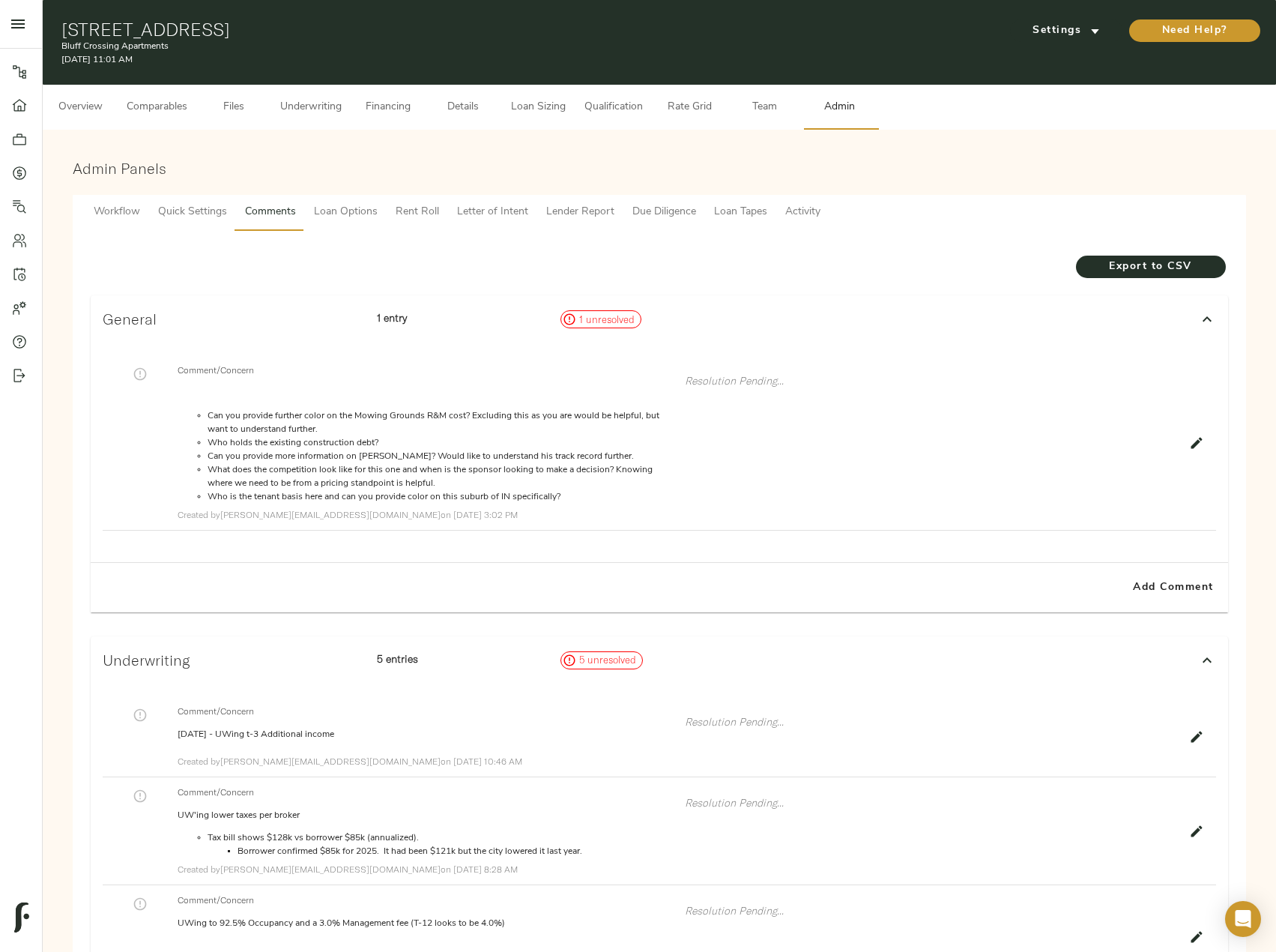
click at [284, 94] on button "Underwriting" at bounding box center [311, 107] width 80 height 45
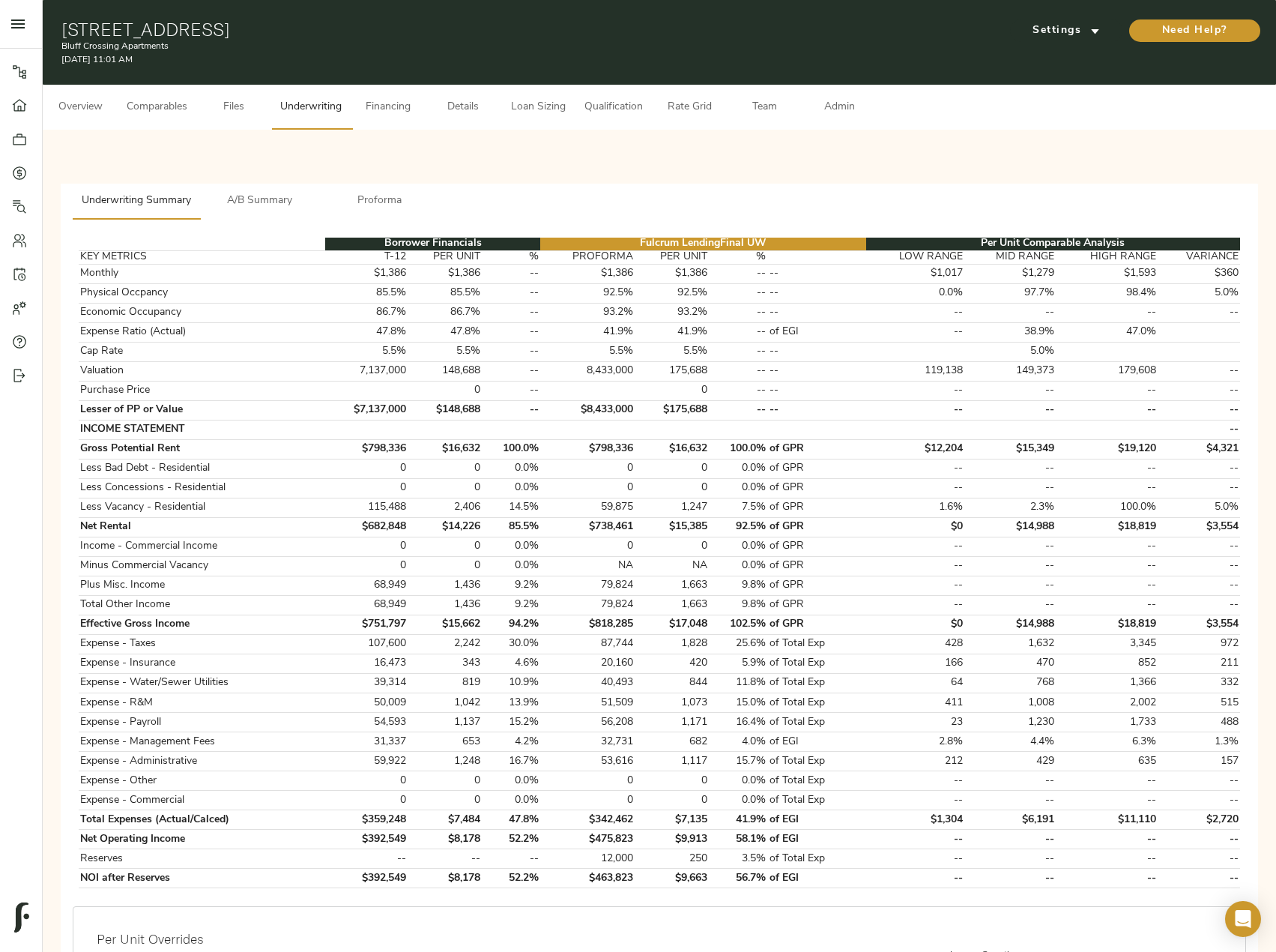
click at [827, 104] on span "Admin" at bounding box center [839, 107] width 57 height 18
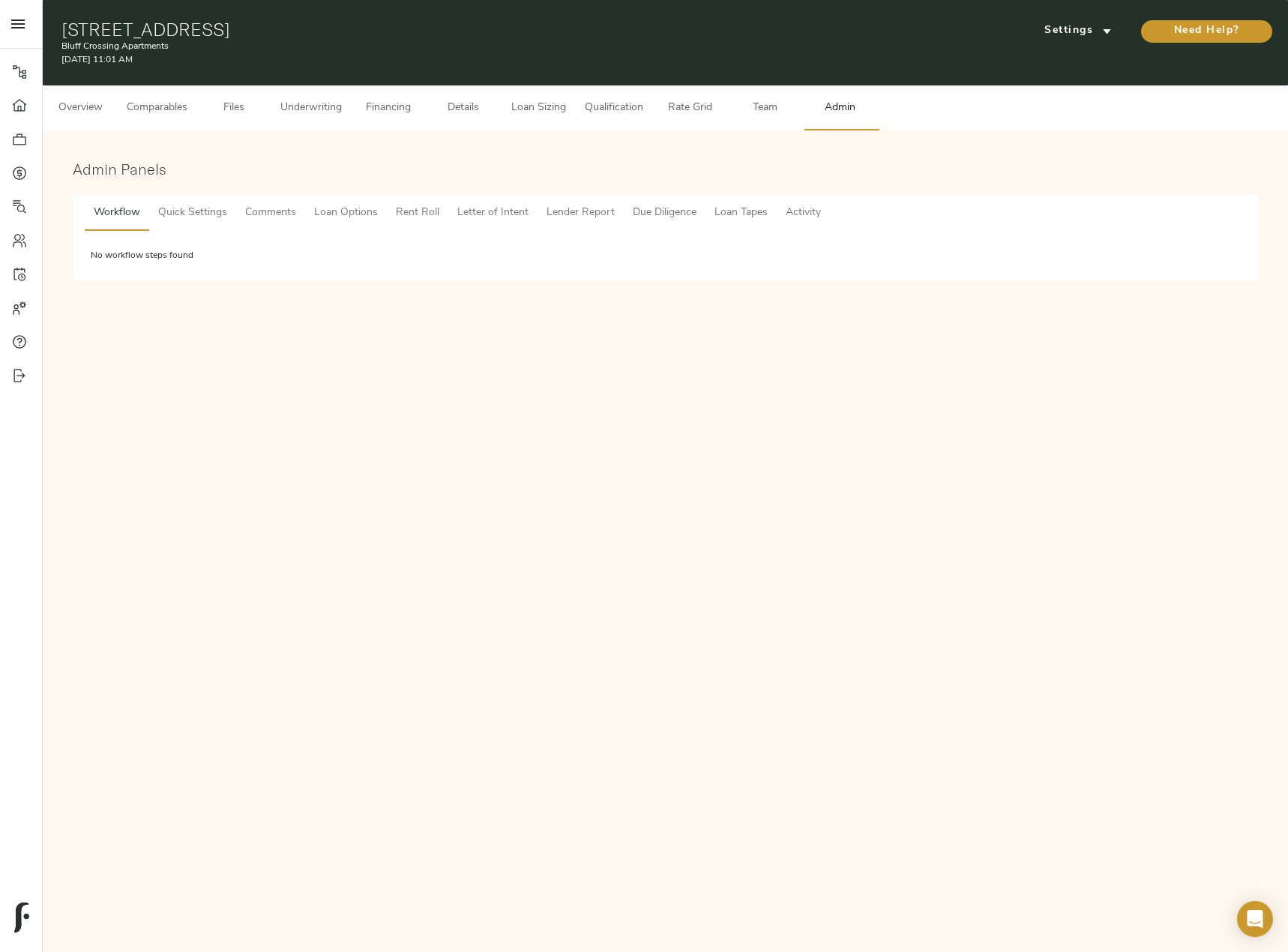
click at [264, 209] on span "Comments" at bounding box center [270, 213] width 51 height 18
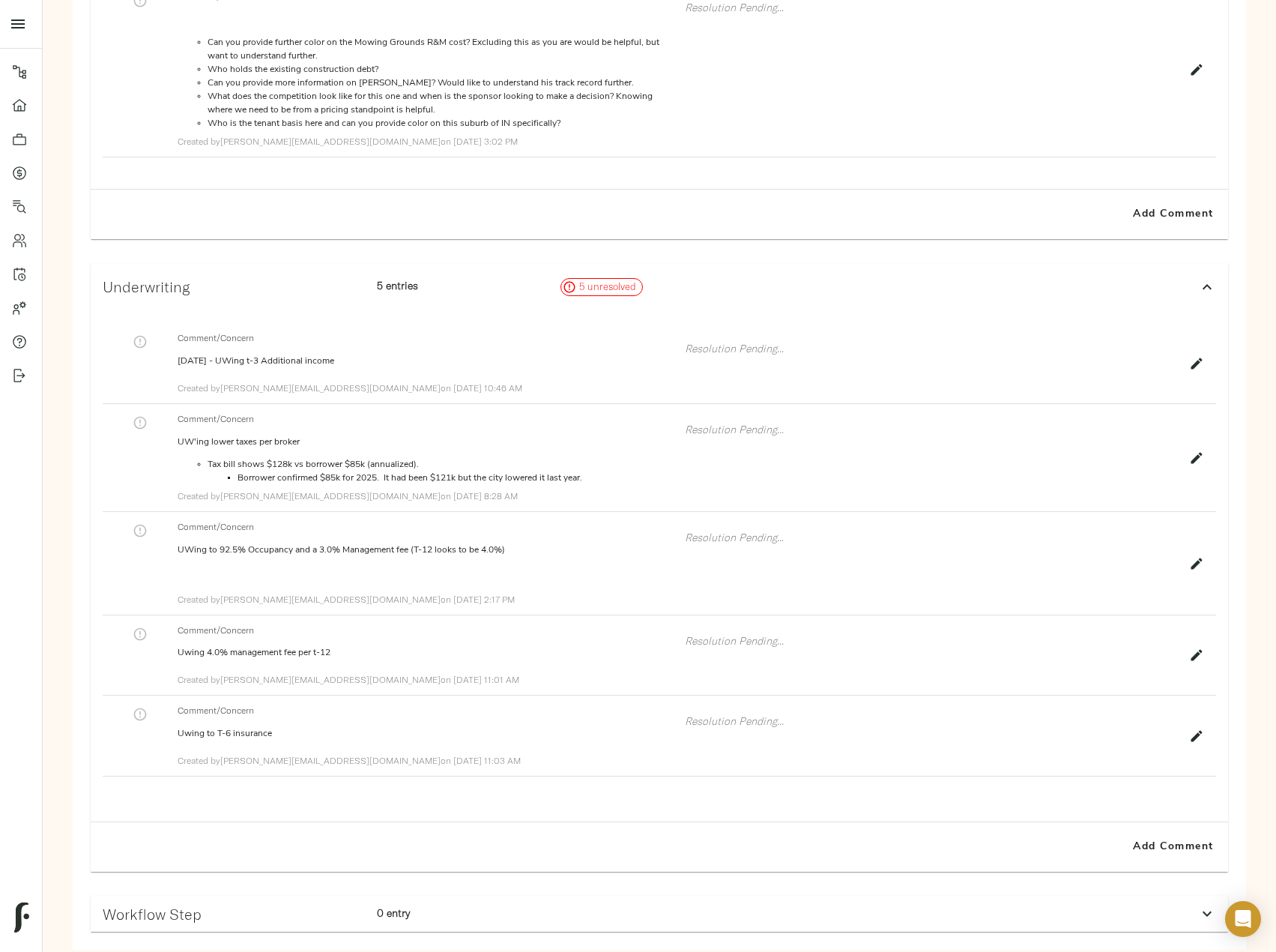
scroll to position [374, 0]
click at [1204, 733] on icon "button" at bounding box center [1197, 735] width 15 height 15
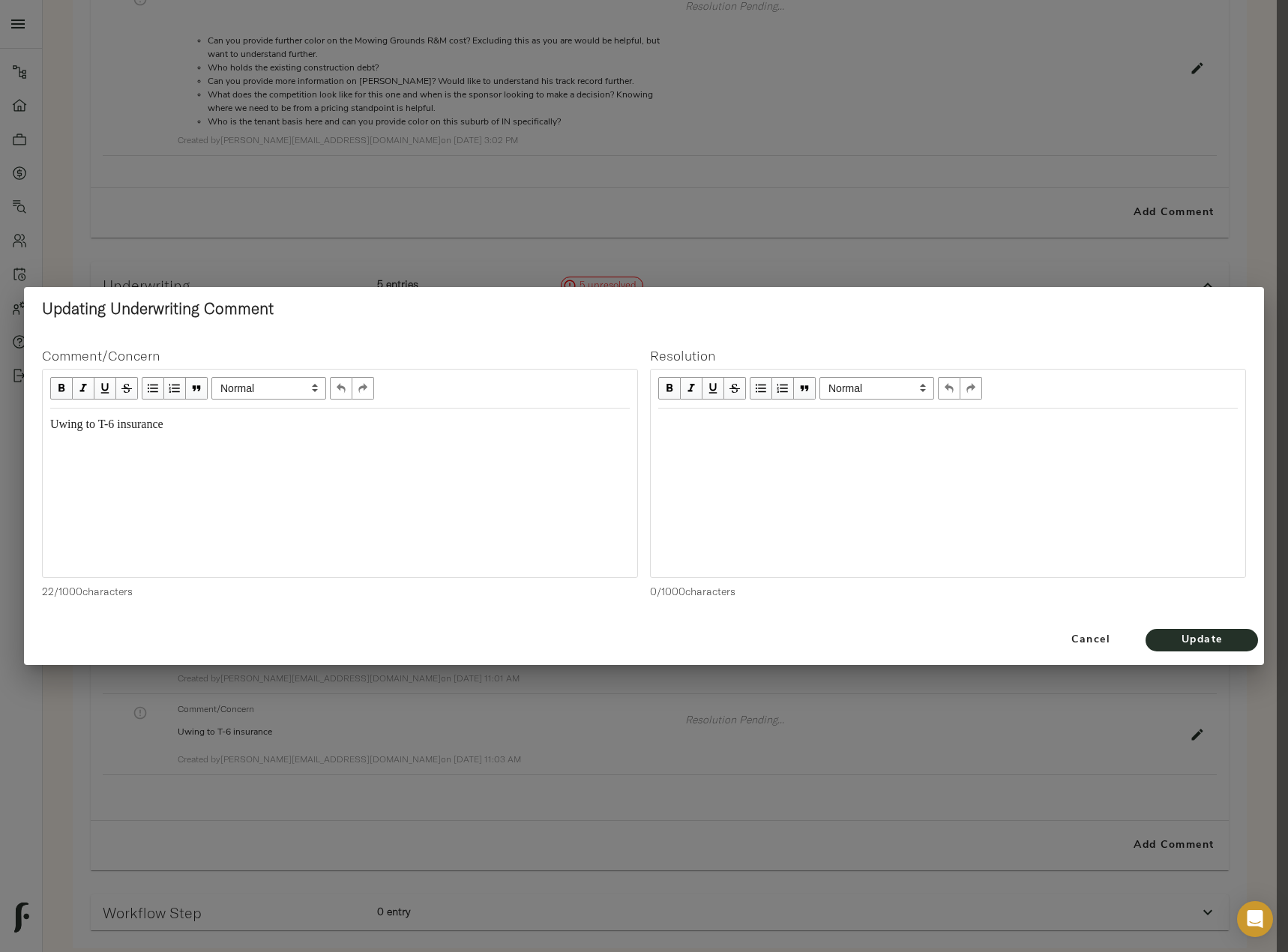
click at [213, 434] on div "Uwing to T-6 insurance" at bounding box center [340, 424] width 593 height 31
click at [207, 440] on div "Uwing to T-6 insurance UWing to T-3 Admin cost" at bounding box center [340, 432] width 579 height 34
click at [1233, 644] on span "Update" at bounding box center [1202, 641] width 82 height 18
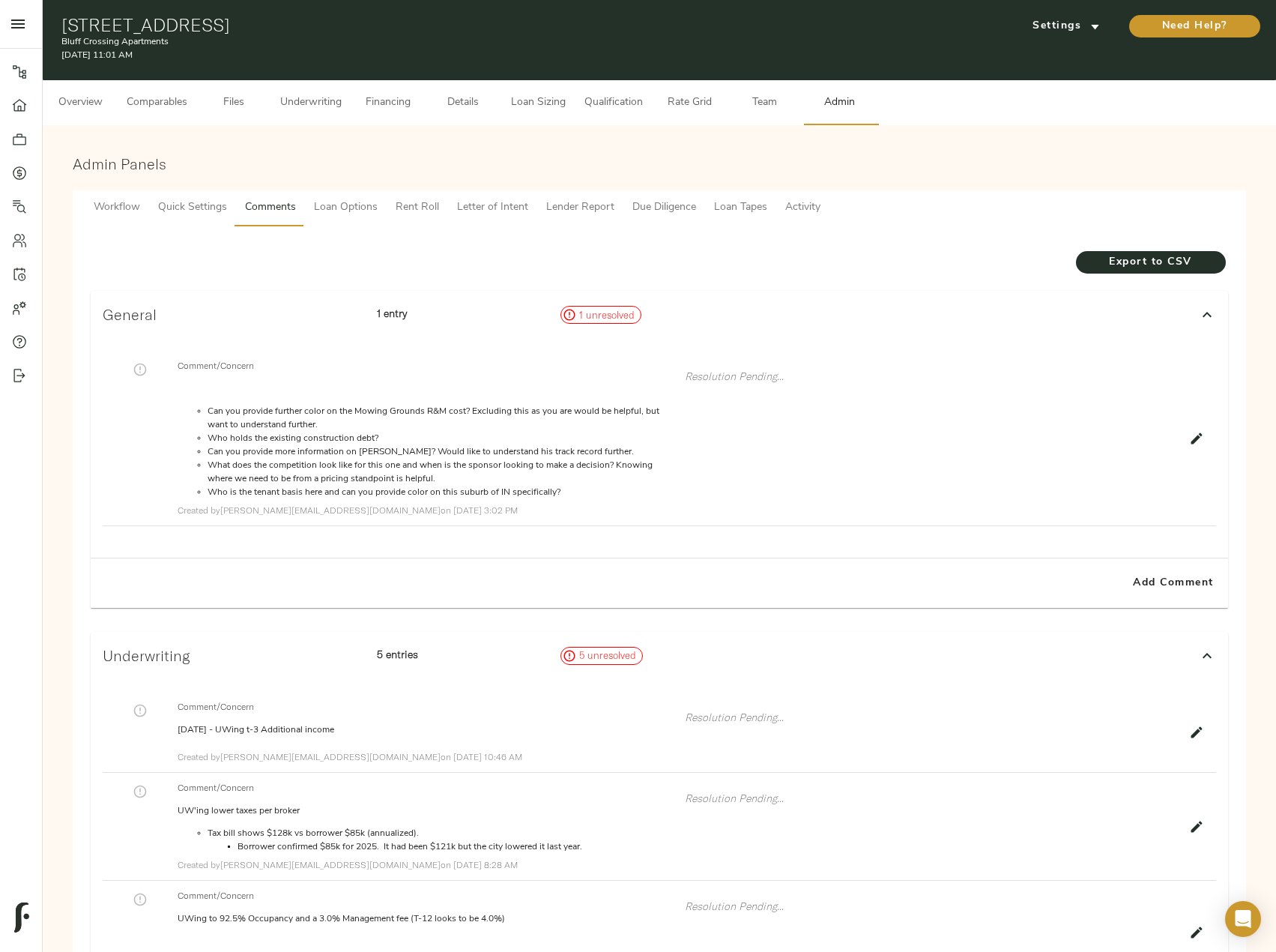
scroll to position [0, 0]
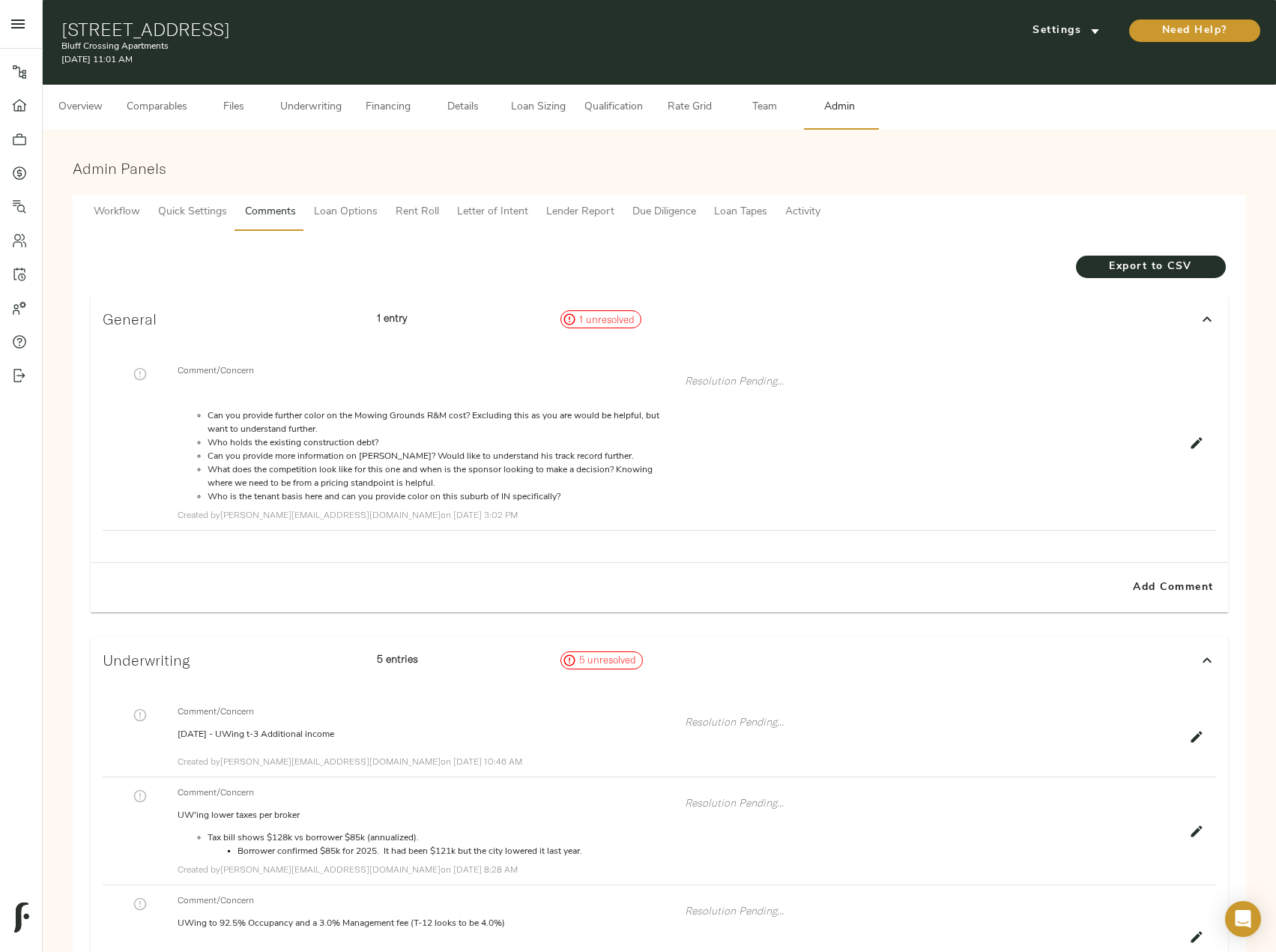
click at [303, 111] on span "Underwriting" at bounding box center [311, 107] width 61 height 18
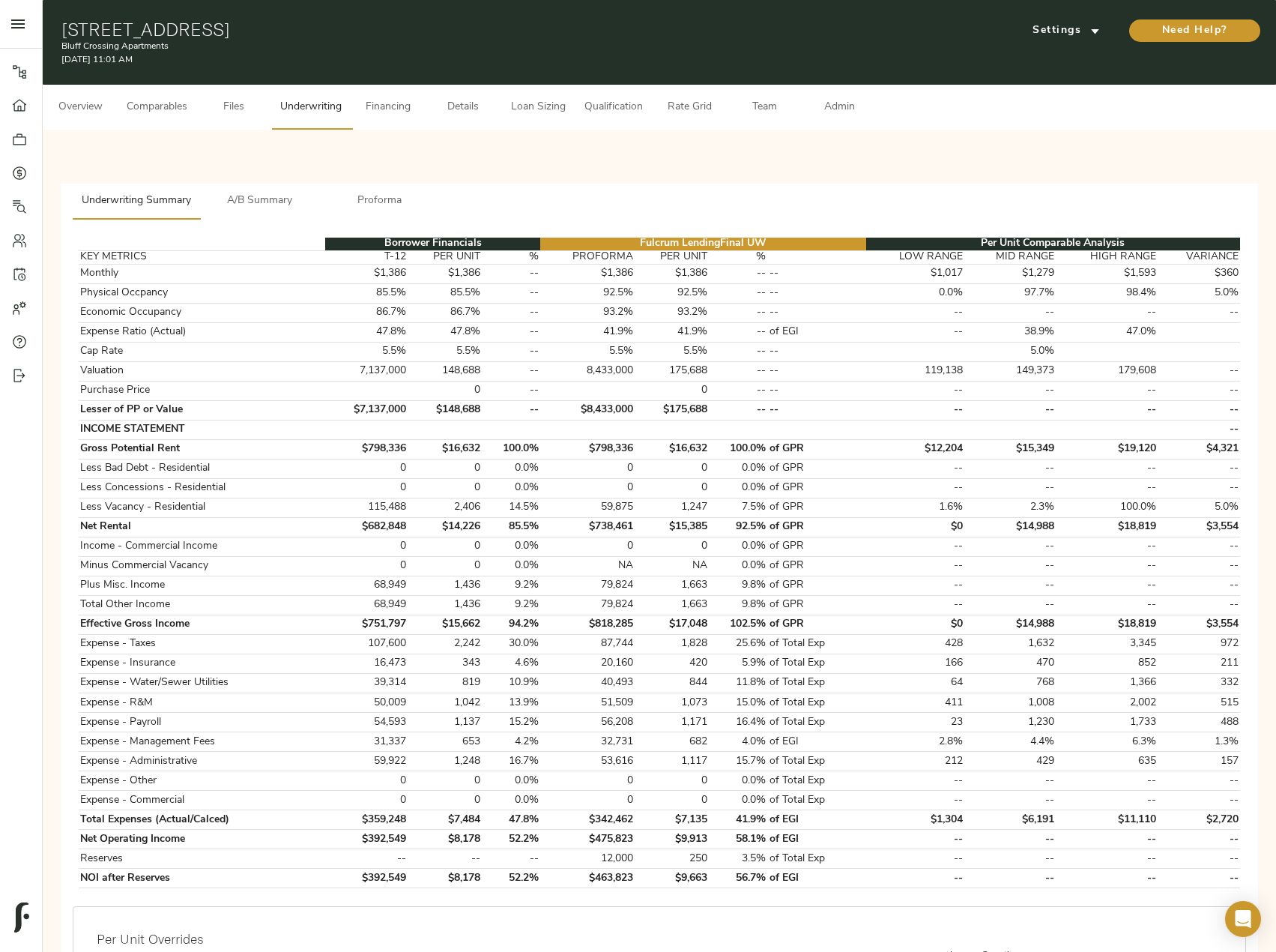
click at [185, 117] on button "Comparables" at bounding box center [157, 107] width 79 height 45
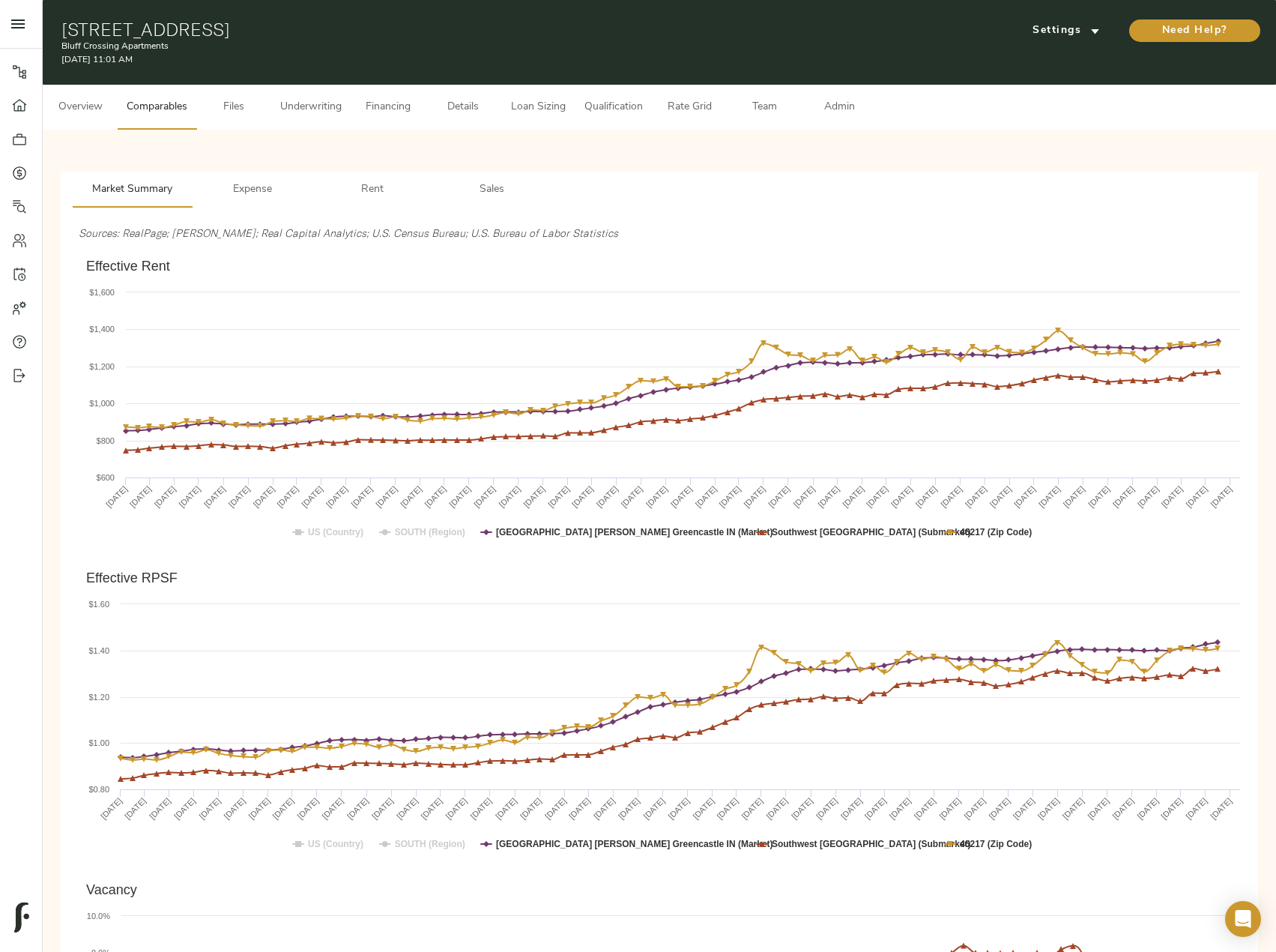
click at [297, 114] on span "Underwriting" at bounding box center [311, 107] width 61 height 18
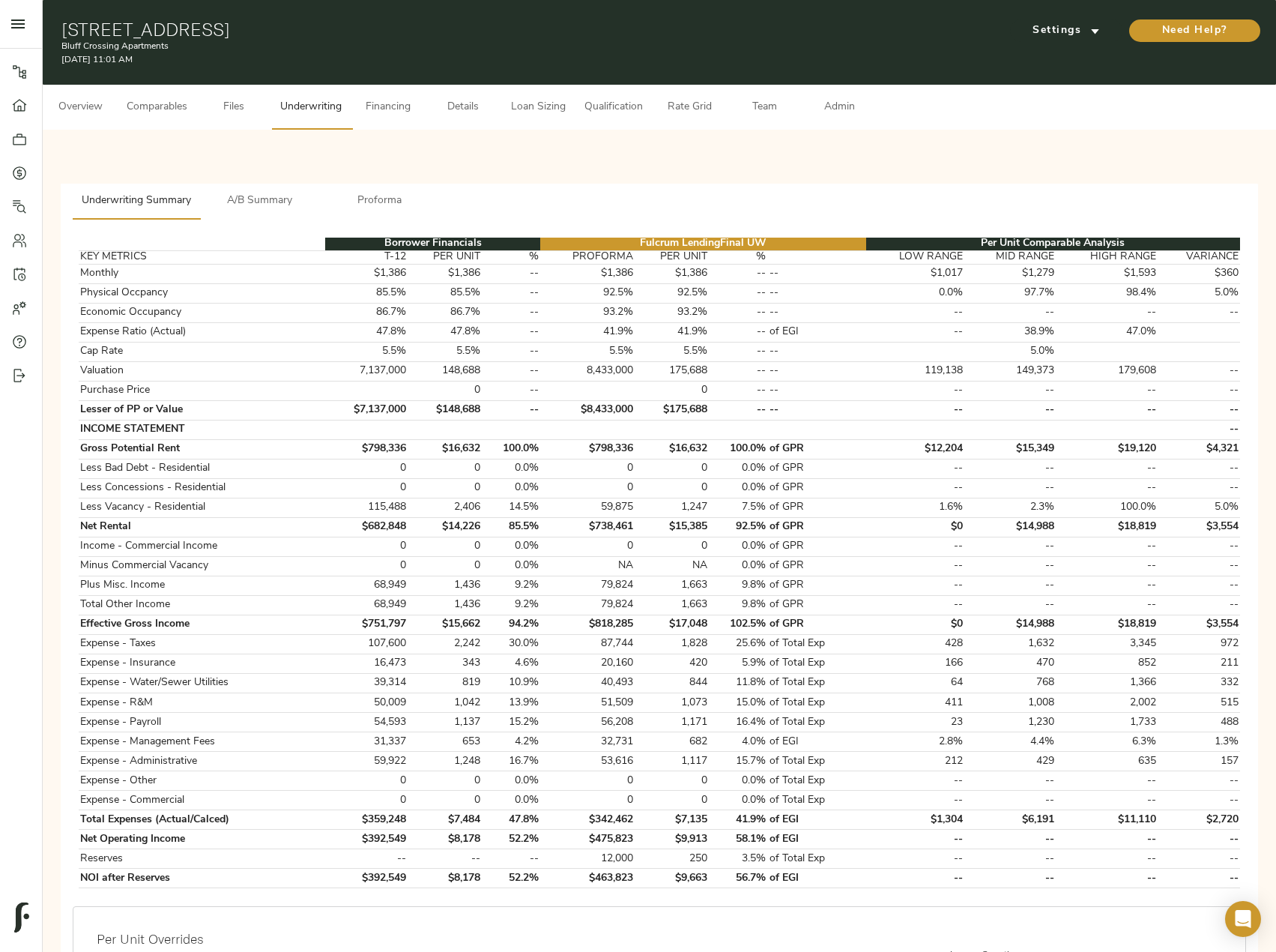
type input "95"
